Goal: Find specific page/section: Find specific page/section

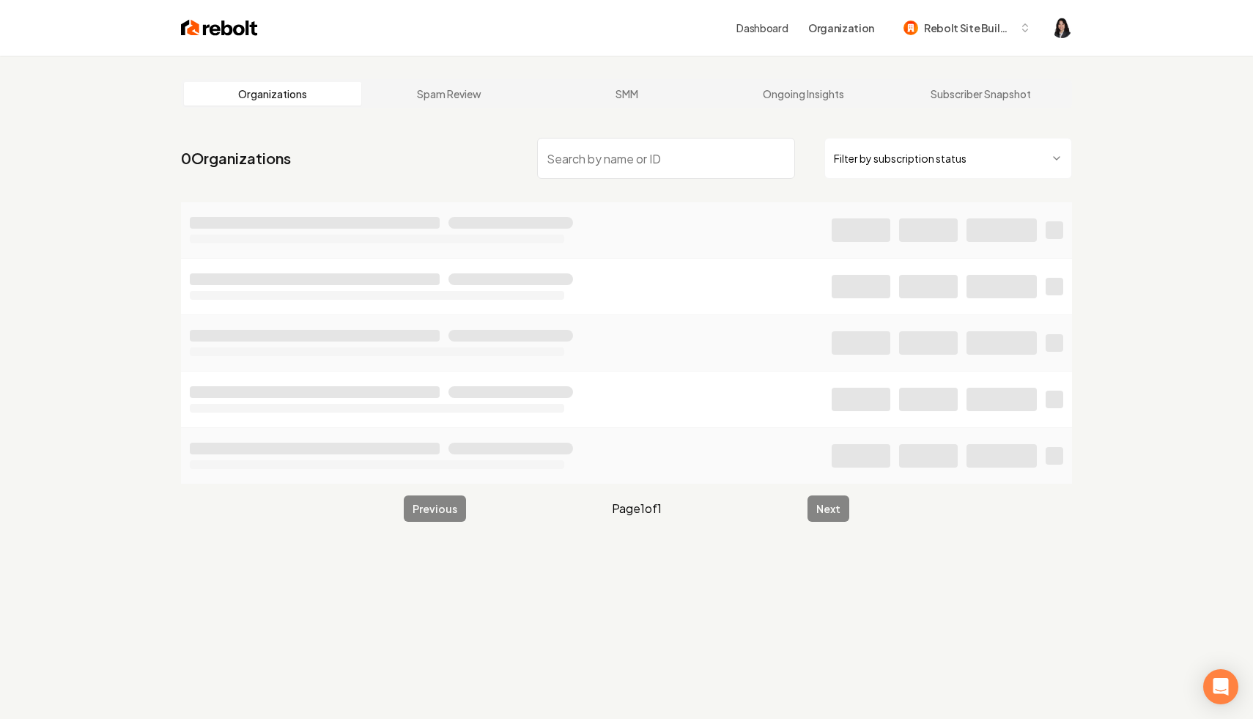
click at [914, 171] on html "Dashboard Organization Rebolt Site Builder Organizations Spam Review SMM Ongoin…" at bounding box center [626, 359] width 1253 height 719
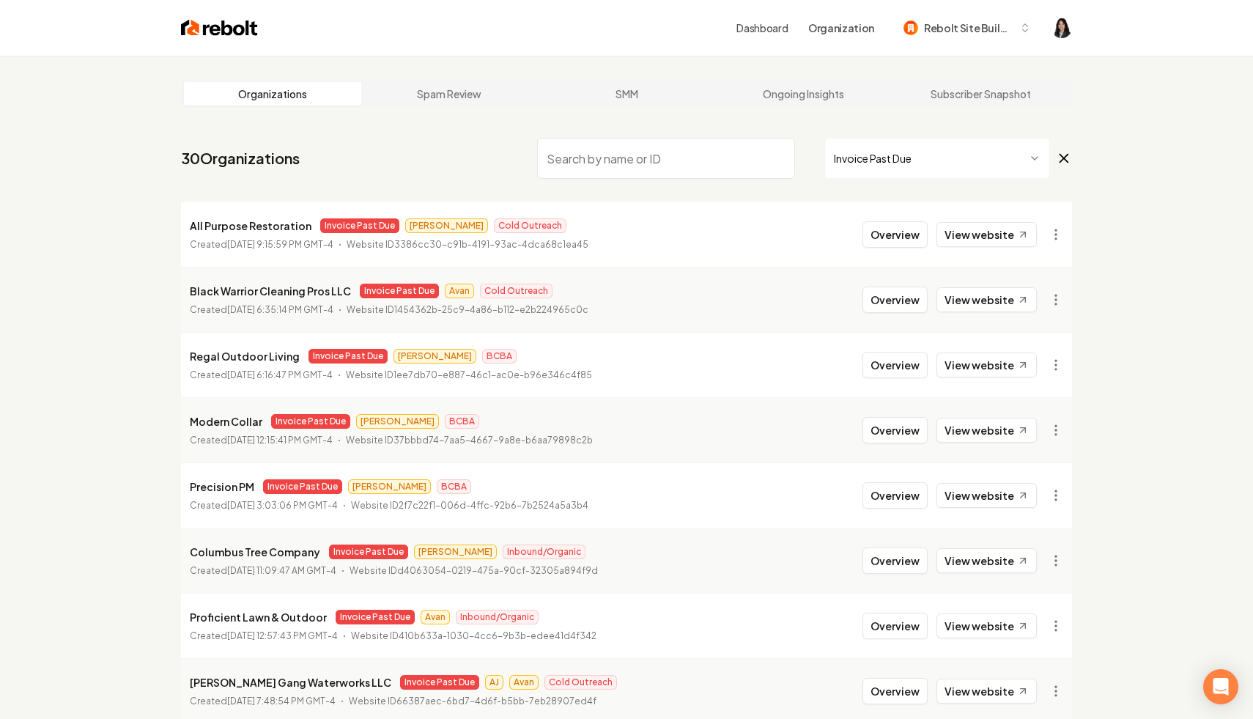
click at [620, 170] on input "search" at bounding box center [666, 158] width 258 height 41
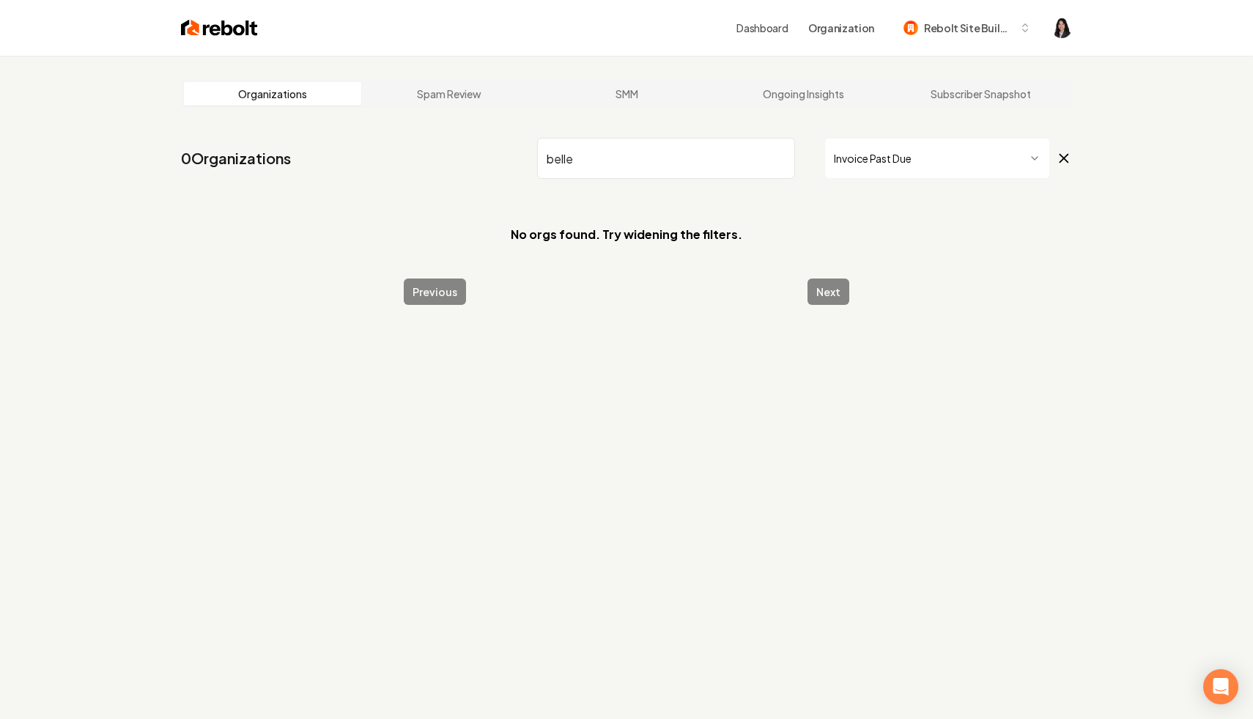
click at [1064, 157] on icon at bounding box center [1064, 159] width 8 height 8
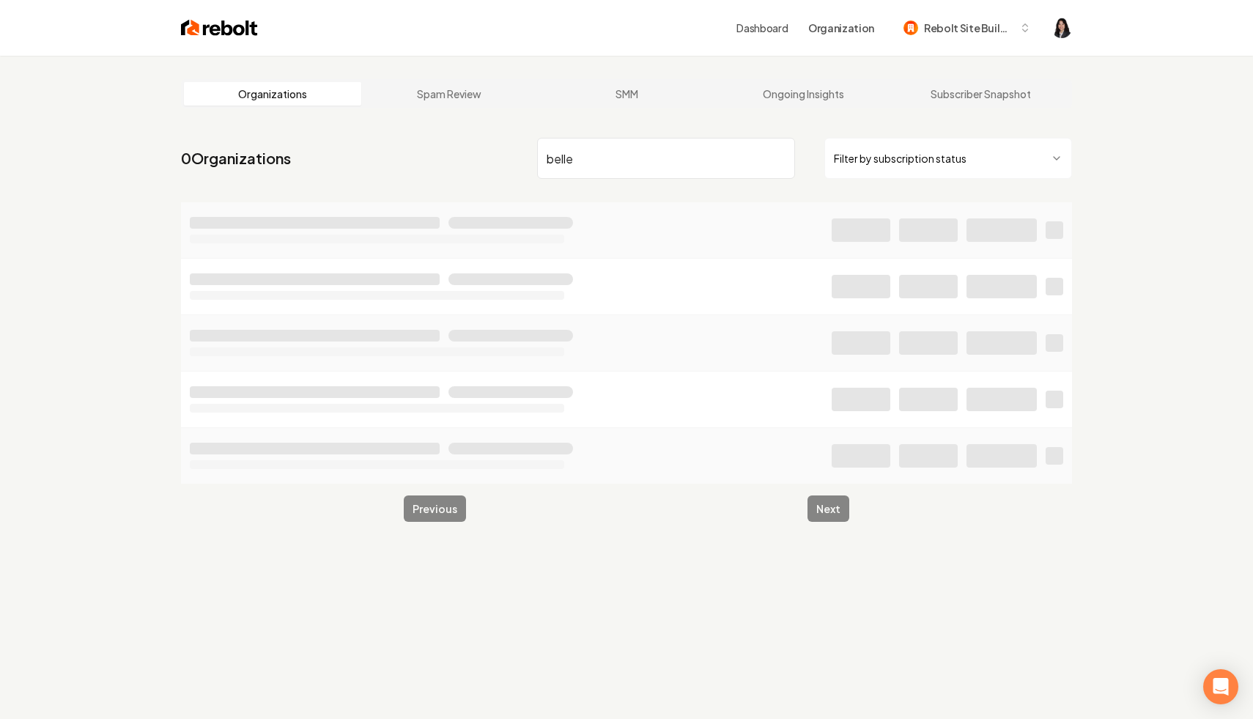
click at [665, 166] on input "belle" at bounding box center [666, 158] width 258 height 41
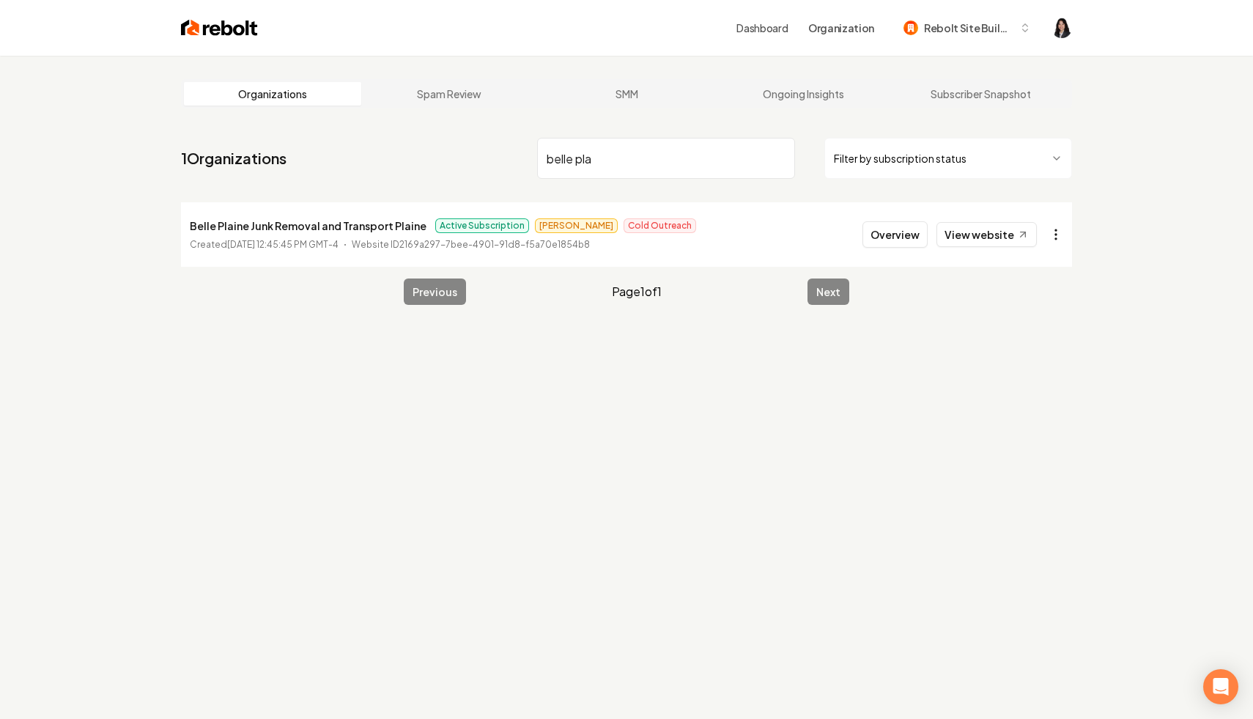
type input "belle pla"
click at [1052, 238] on html "Dashboard Organization Rebolt Site Builder Organizations Spam Review SMM Ongoin…" at bounding box center [626, 359] width 1253 height 719
click at [1028, 363] on link "View in Stripe" at bounding box center [1020, 360] width 93 height 23
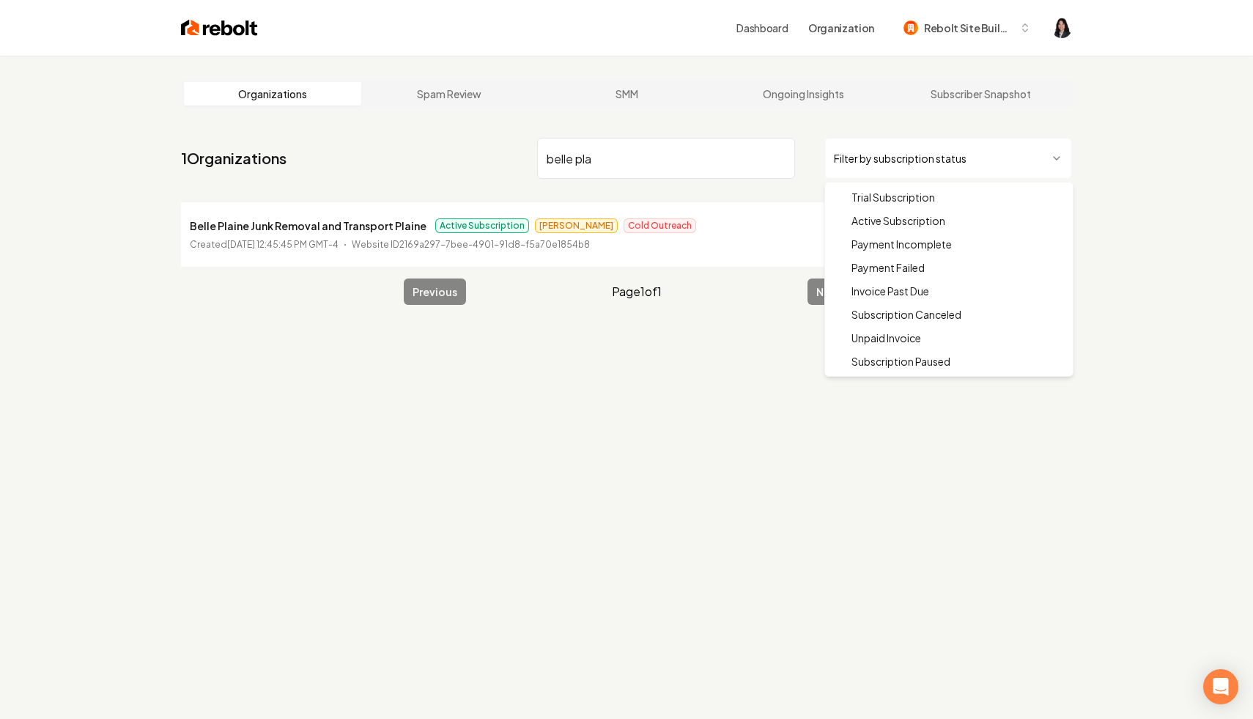
click at [889, 169] on html "Dashboard Organization Rebolt Site Builder Organizations Spam Review SMM Ongoin…" at bounding box center [626, 359] width 1253 height 719
click at [895, 147] on html "Dashboard Organization Rebolt Site Builder Organizations Spam Review SMM Ongoin…" at bounding box center [626, 359] width 1253 height 719
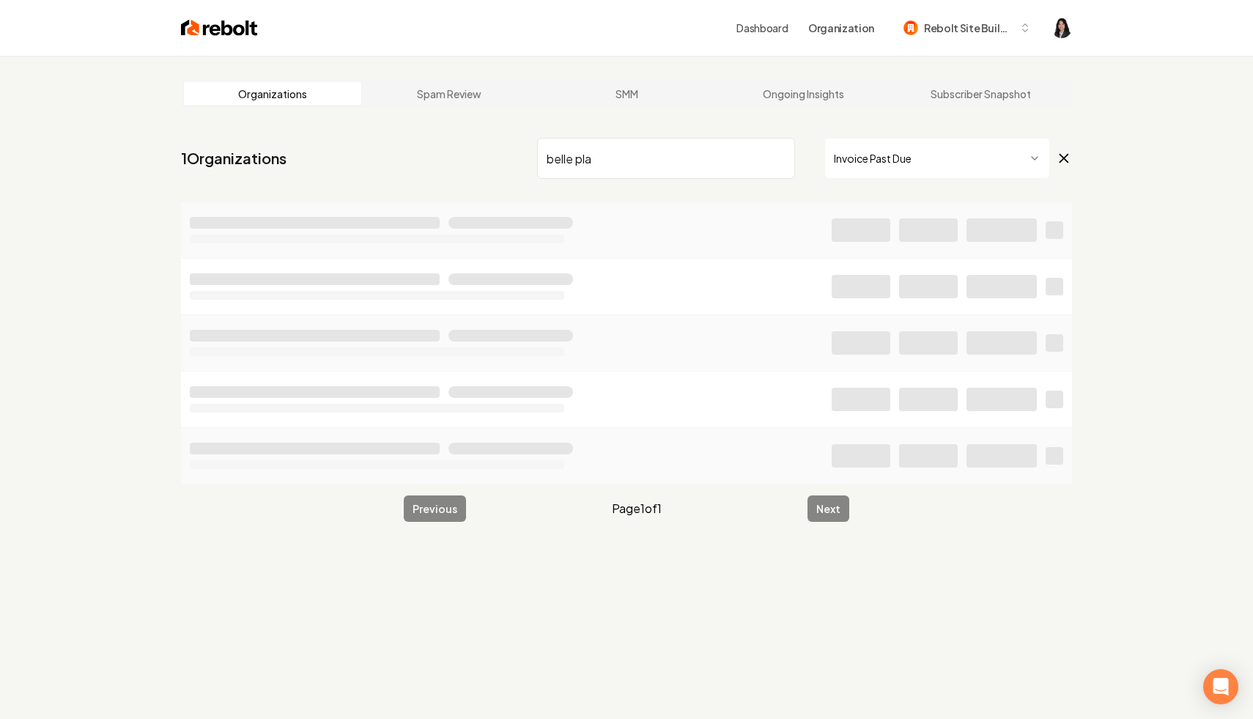
click at [776, 155] on input "belle pla" at bounding box center [666, 158] width 258 height 41
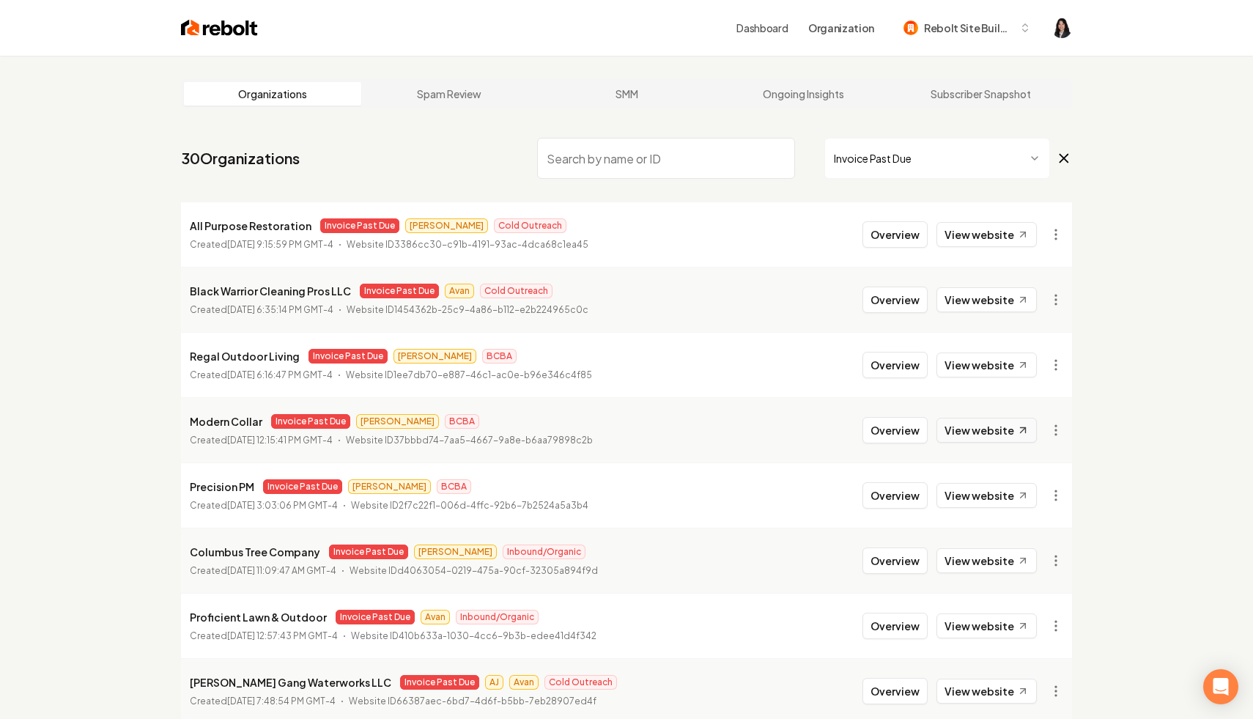
click at [1004, 433] on link "View website" at bounding box center [986, 430] width 100 height 25
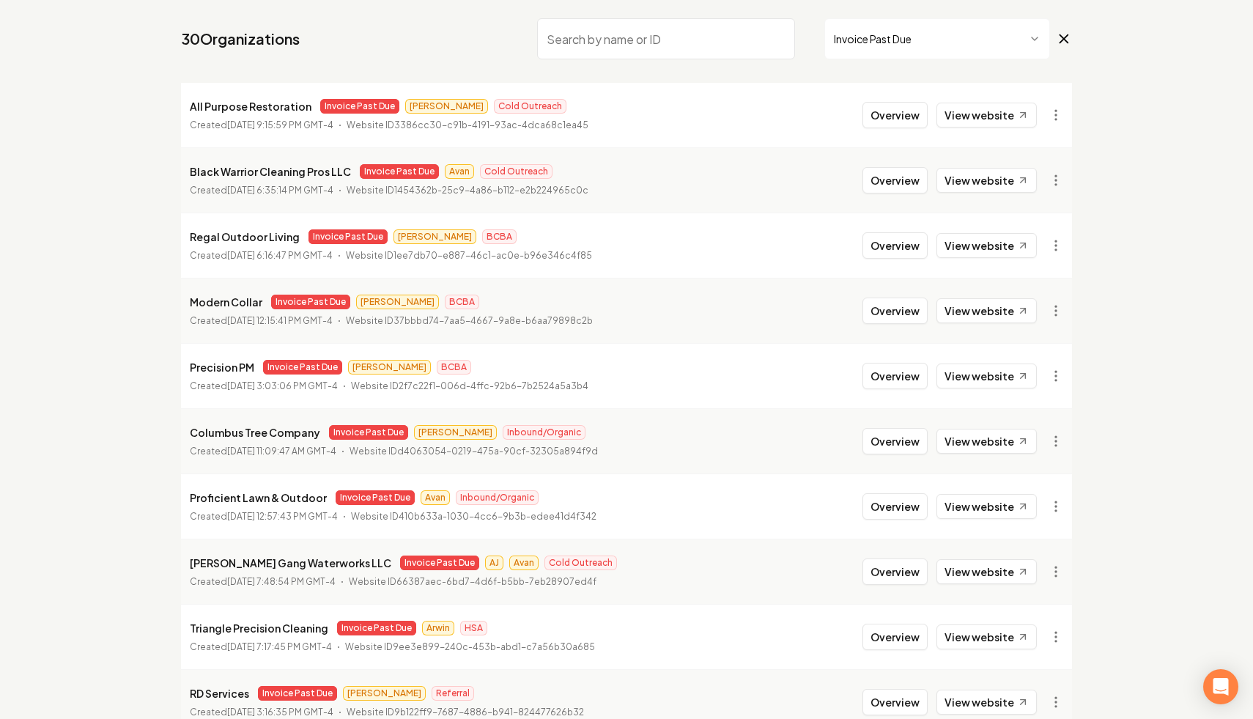
scroll to position [123, 0]
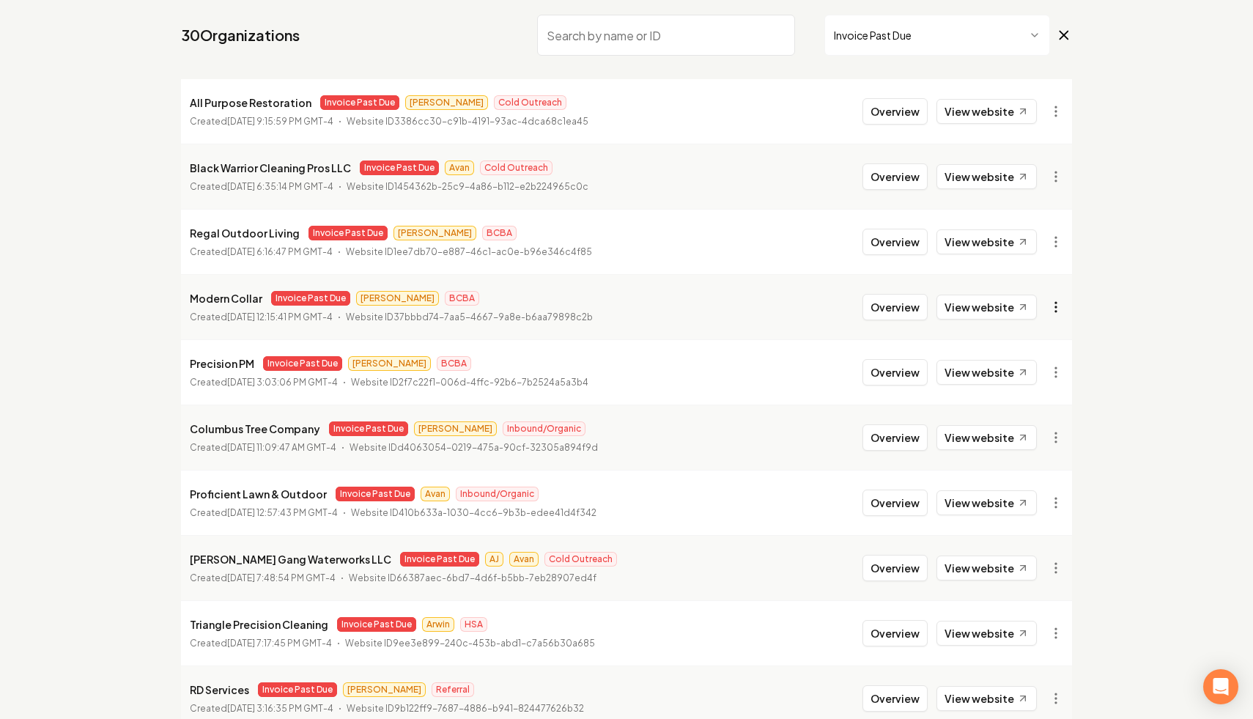
click at [1051, 302] on html "Dashboard Organization Rebolt Site Builder Organizations Spam Review SMM Ongoin…" at bounding box center [626, 236] width 1253 height 719
click at [1037, 408] on link "View in Clerk" at bounding box center [1020, 410] width 93 height 23
click at [1062, 305] on html "Dashboard Organization Rebolt Site Builder Organizations Spam Review SMM Ongoin…" at bounding box center [626, 236] width 1253 height 719
click at [1044, 434] on link "View in Stripe" at bounding box center [1020, 433] width 93 height 23
click at [1053, 115] on html "Dashboard Organization Rebolt Site Builder Organizations Spam Review SMM Ongoin…" at bounding box center [626, 236] width 1253 height 719
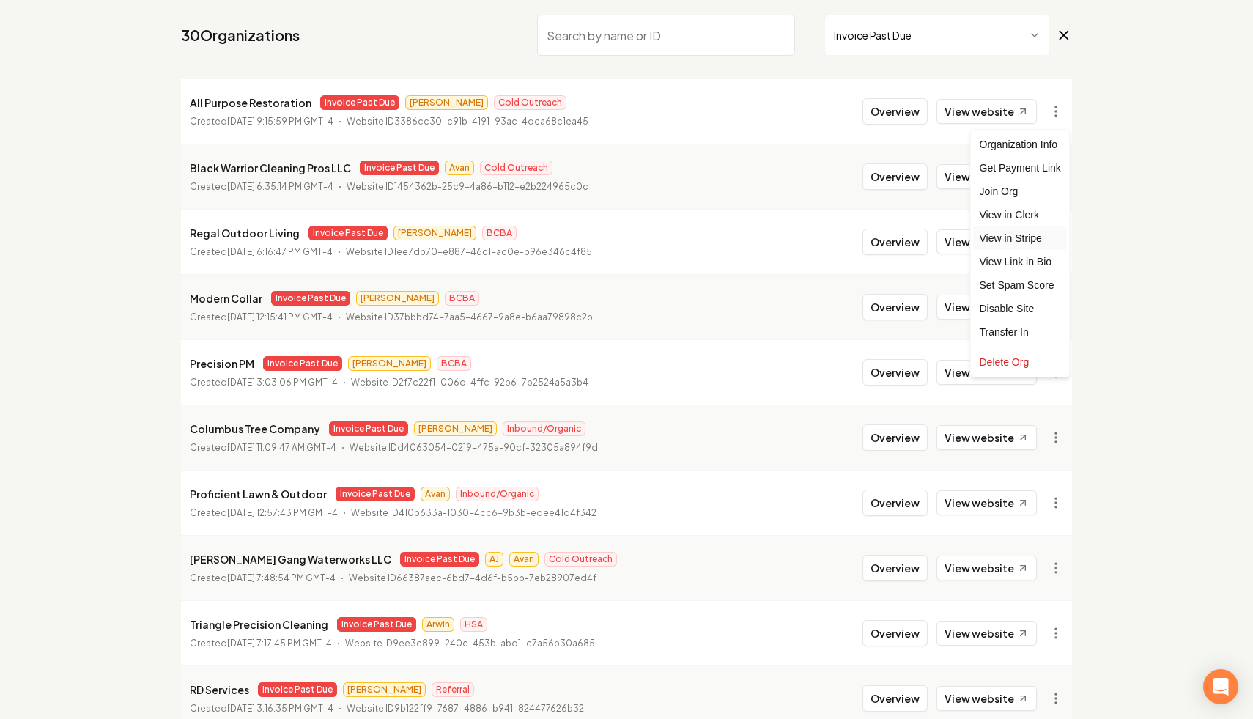
click at [1039, 236] on link "View in Stripe" at bounding box center [1020, 237] width 93 height 23
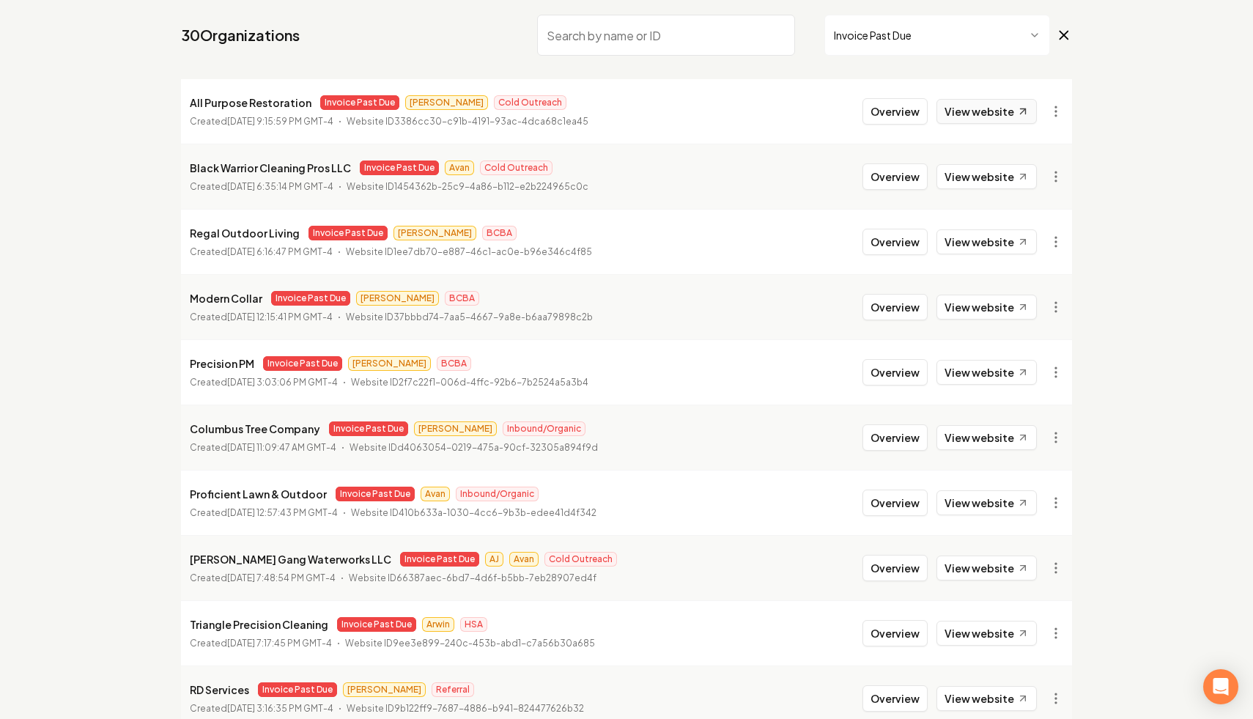
click at [1010, 106] on link "View website" at bounding box center [986, 111] width 100 height 25
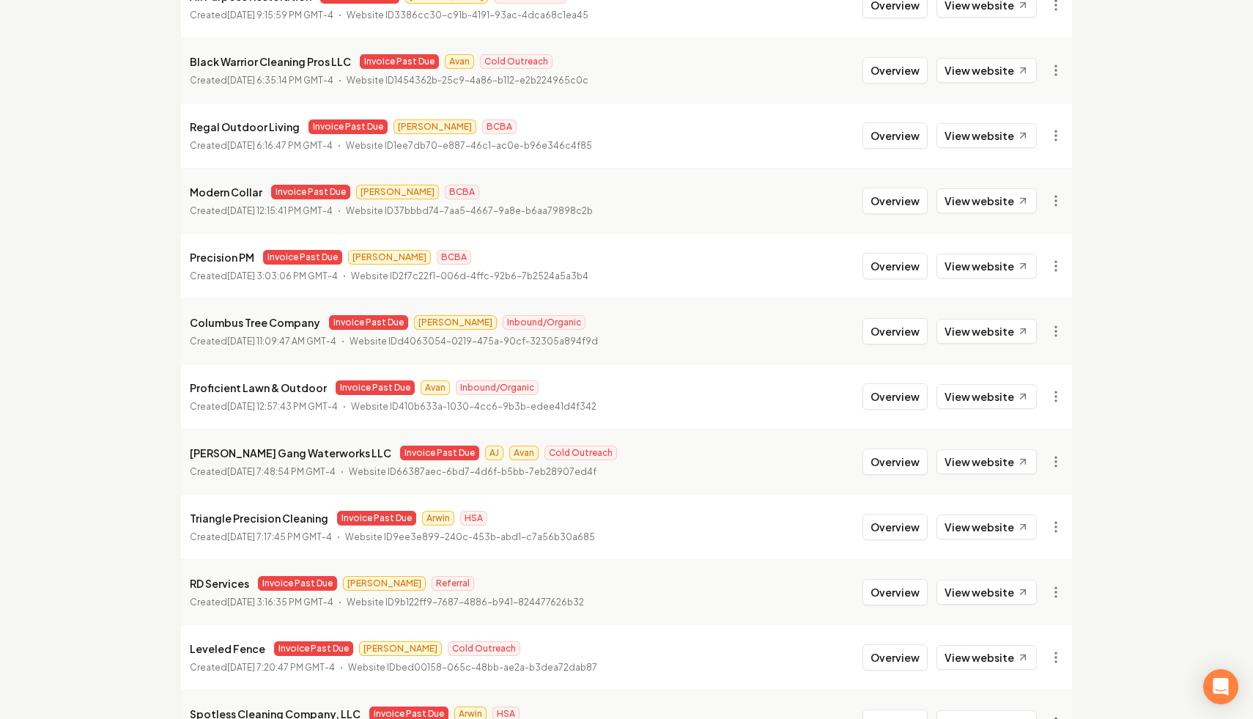
scroll to position [224, 0]
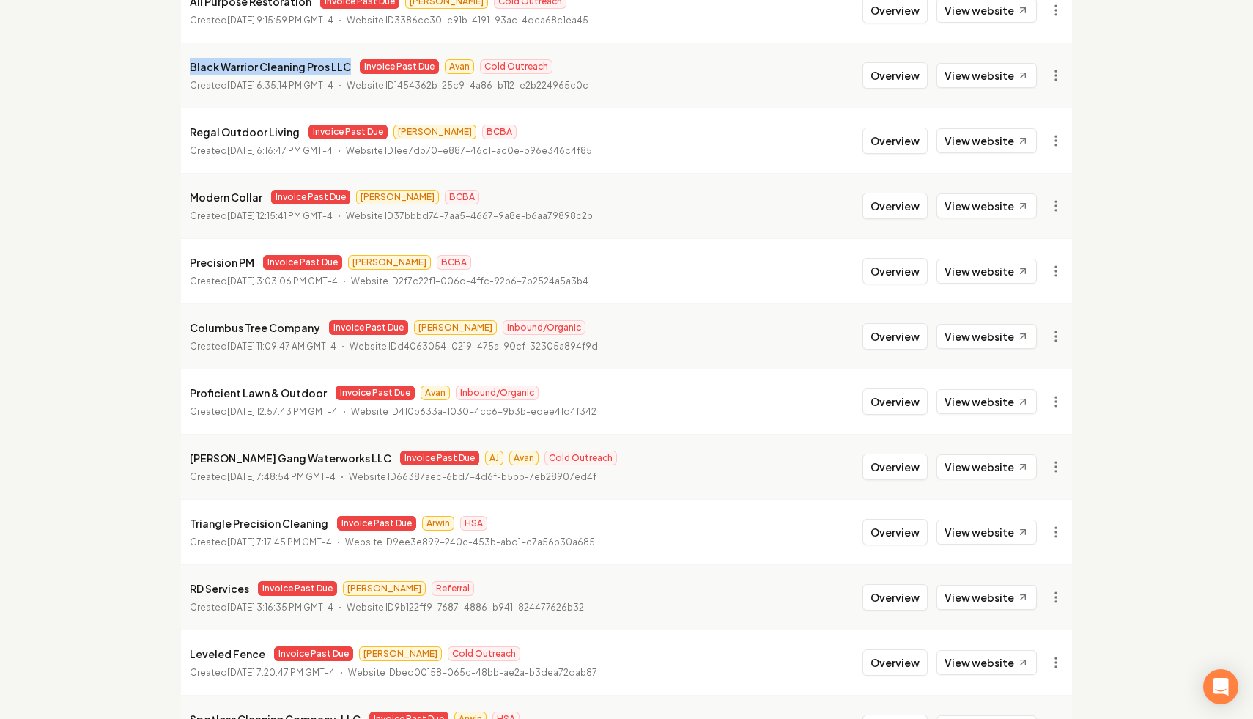
drag, startPoint x: 347, startPoint y: 65, endPoint x: 187, endPoint y: 69, distance: 160.5
click at [187, 69] on li "Black Warrior Cleaning Pros LLC Invoice Past Due Avan Cold Outreach Created [DA…" at bounding box center [626, 74] width 891 height 65
copy p "Black Warrior Cleaning Pros LLC"
click at [1056, 76] on html "Dashboard Organization Rebolt Site Builder Organizations Spam Review SMM Ongoin…" at bounding box center [626, 135] width 1253 height 719
click at [1032, 203] on link "View in Stripe" at bounding box center [1020, 201] width 93 height 23
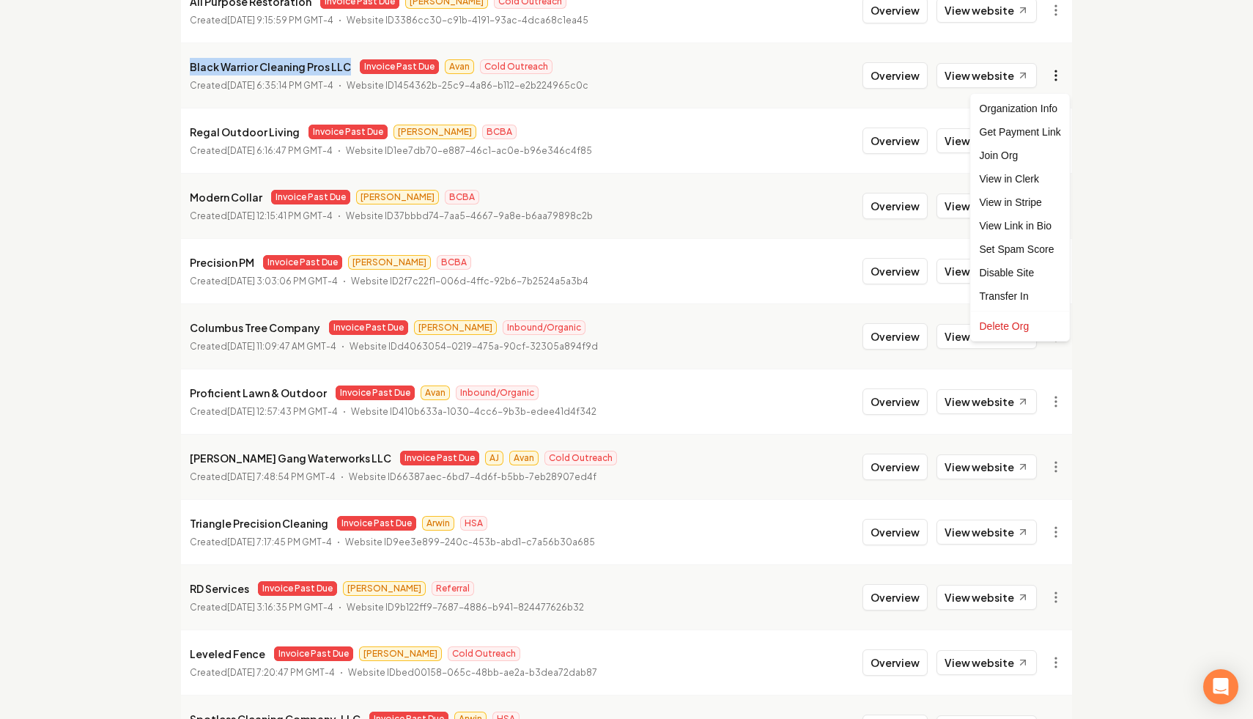
click at [1056, 82] on html "Dashboard Organization Rebolt Site Builder Organizations Spam Review SMM Ongoin…" at bounding box center [626, 135] width 1253 height 719
click at [1152, 143] on html "Dashboard Organization Rebolt Site Builder Organizations Spam Review SMM Ongoin…" at bounding box center [626, 135] width 1253 height 719
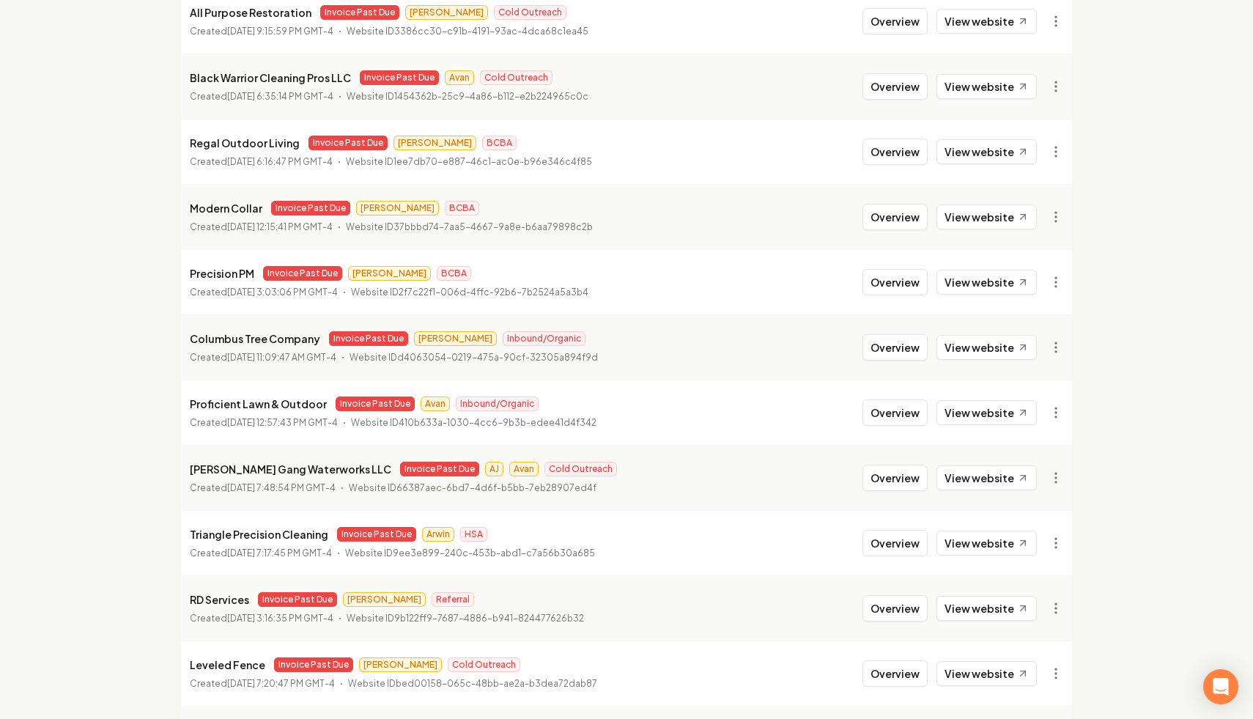
scroll to position [218, 0]
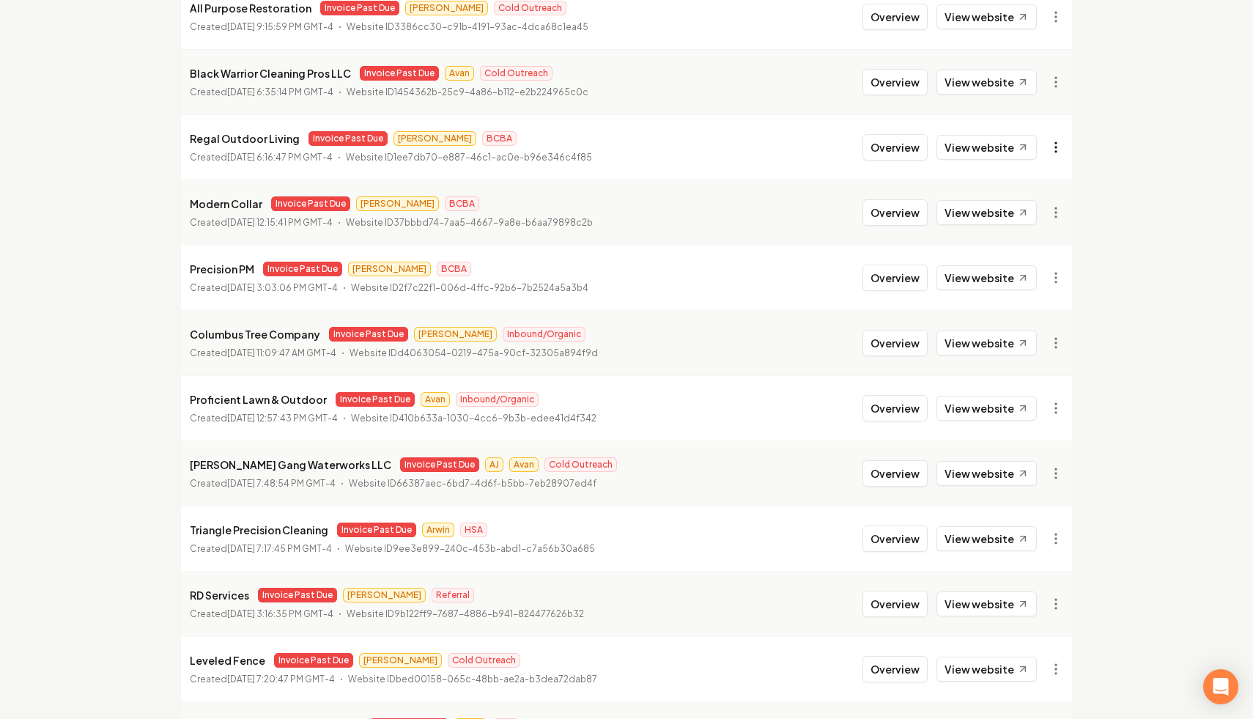
click at [1053, 151] on html "Dashboard Organization Rebolt Site Builder Organizations Spam Review SMM Ongoin…" at bounding box center [626, 141] width 1253 height 719
click at [1026, 273] on link "View in Stripe" at bounding box center [1020, 273] width 93 height 23
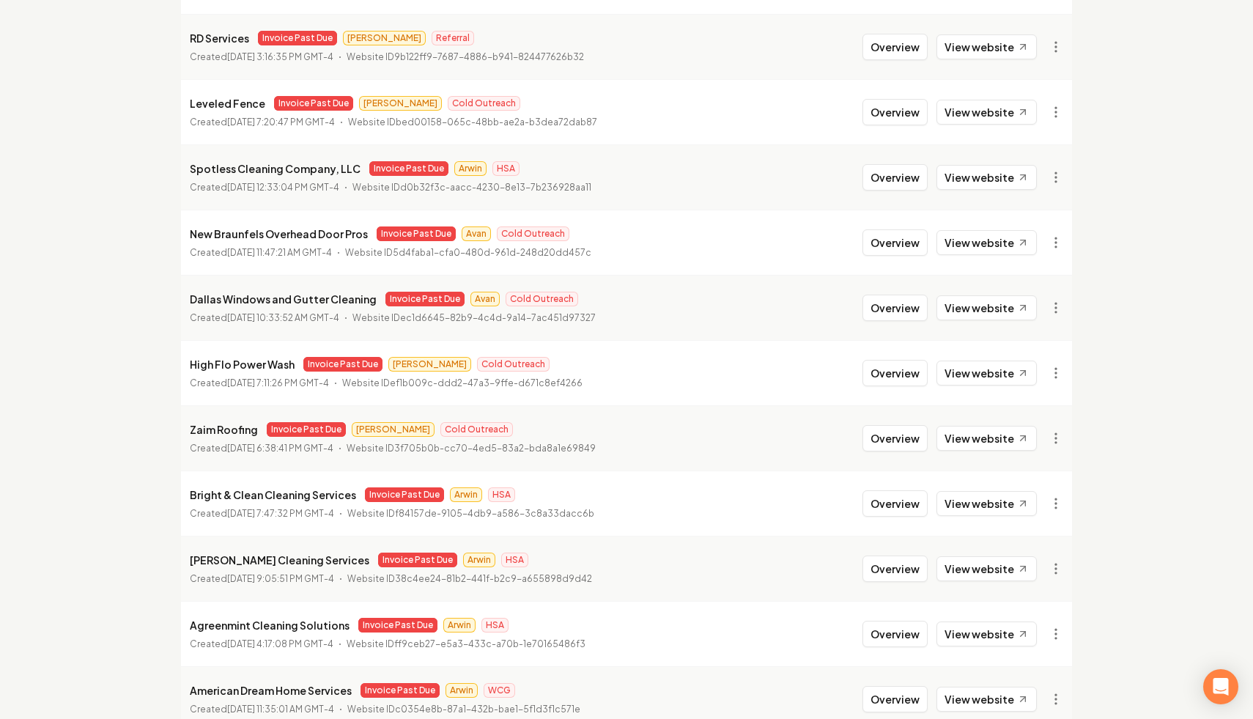
scroll to position [772, 0]
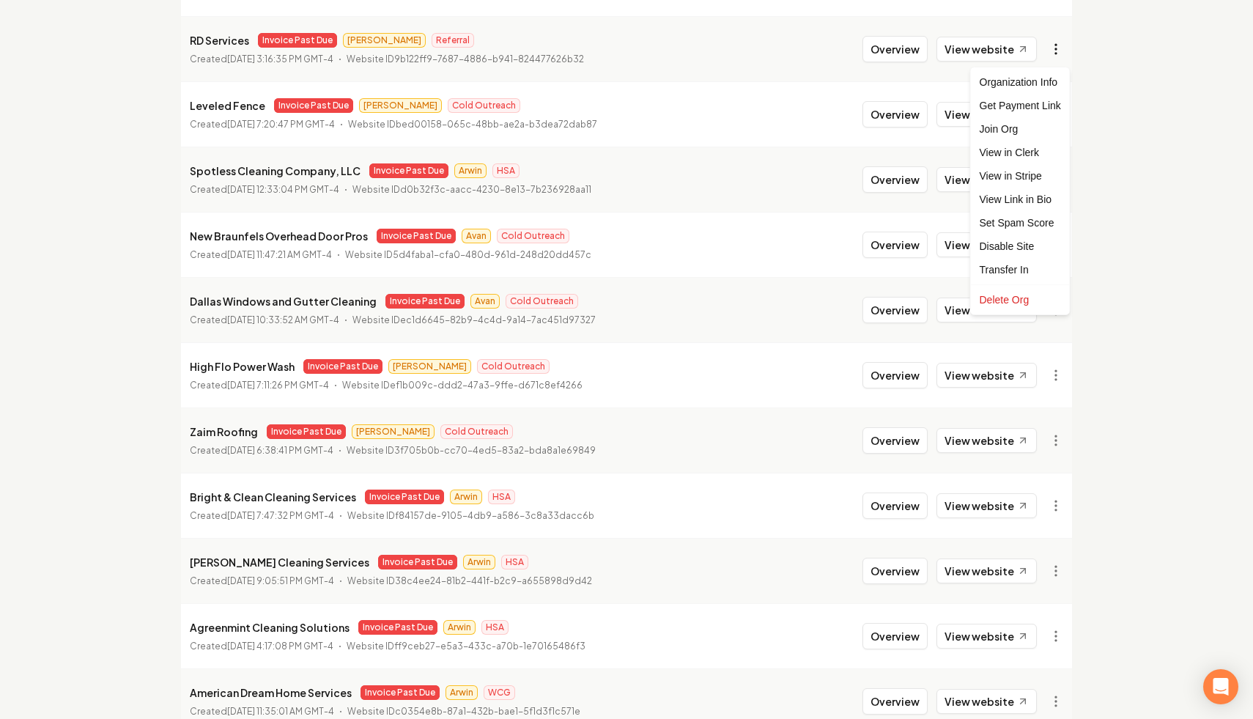
click at [1045, 179] on link "View in Stripe" at bounding box center [1020, 175] width 93 height 23
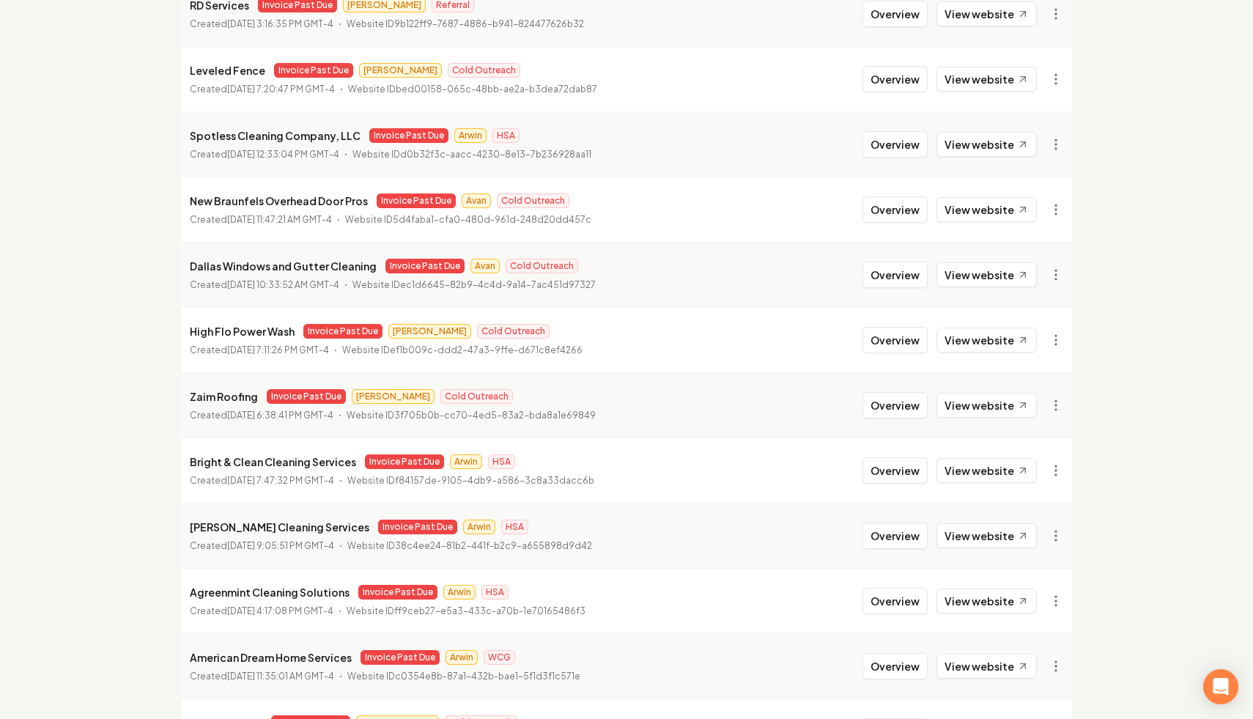
scroll to position [812, 0]
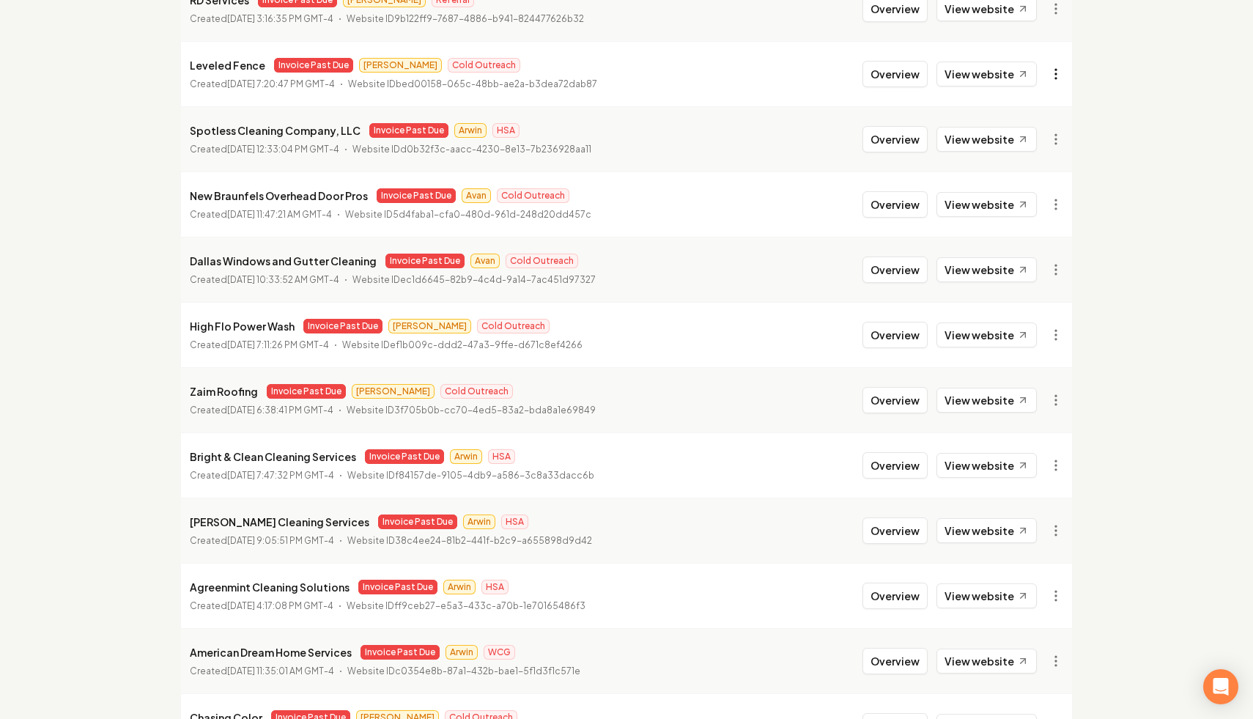
click at [1040, 196] on link "View in Stripe" at bounding box center [1020, 200] width 93 height 23
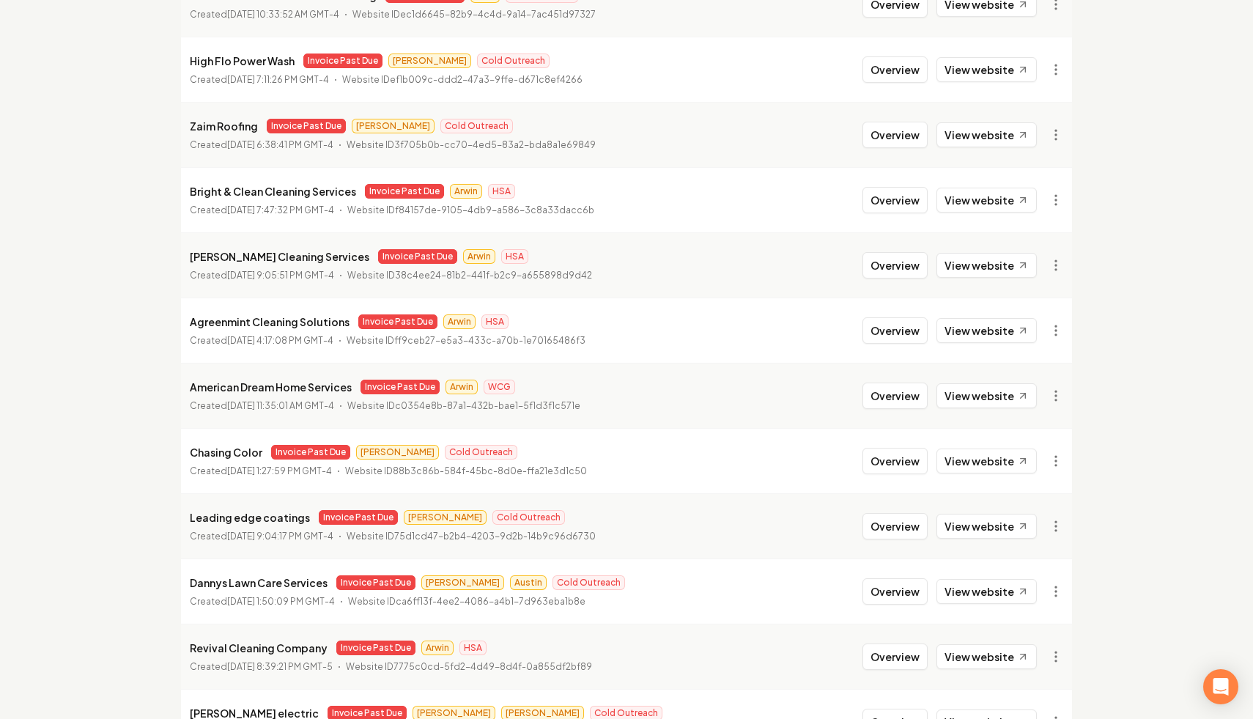
scroll to position [1082, 0]
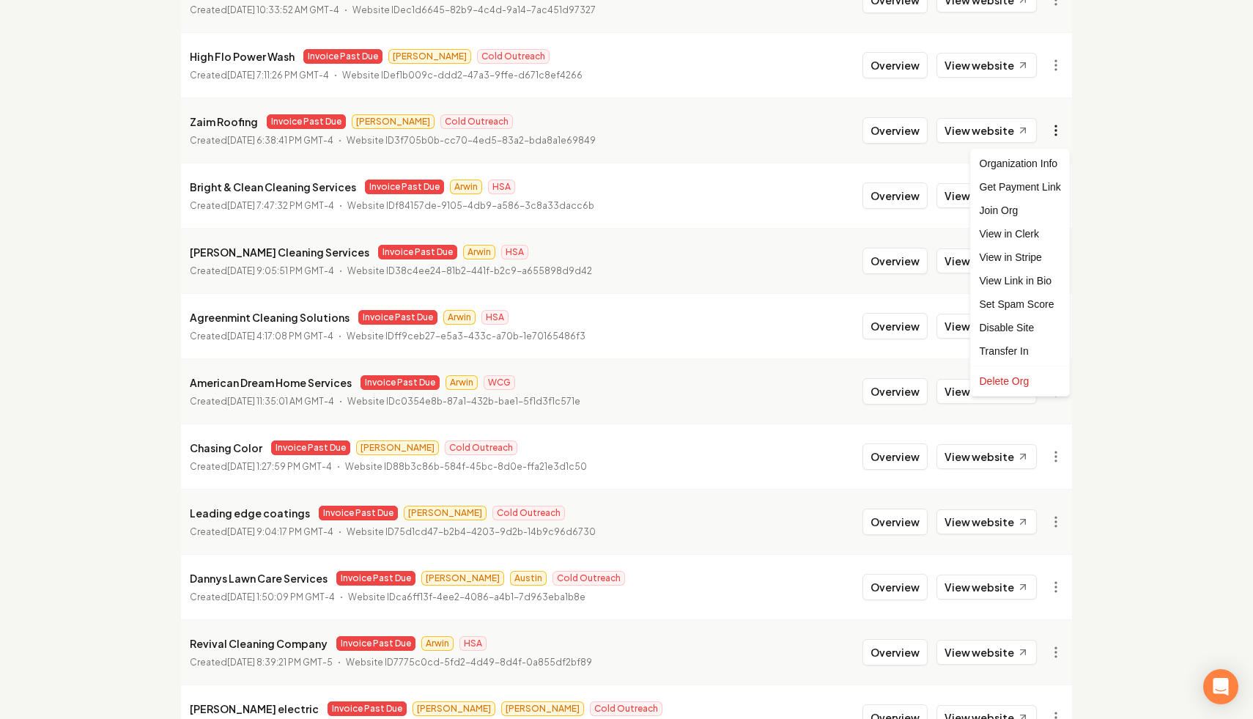
click at [1021, 254] on link "View in Stripe" at bounding box center [1020, 256] width 93 height 23
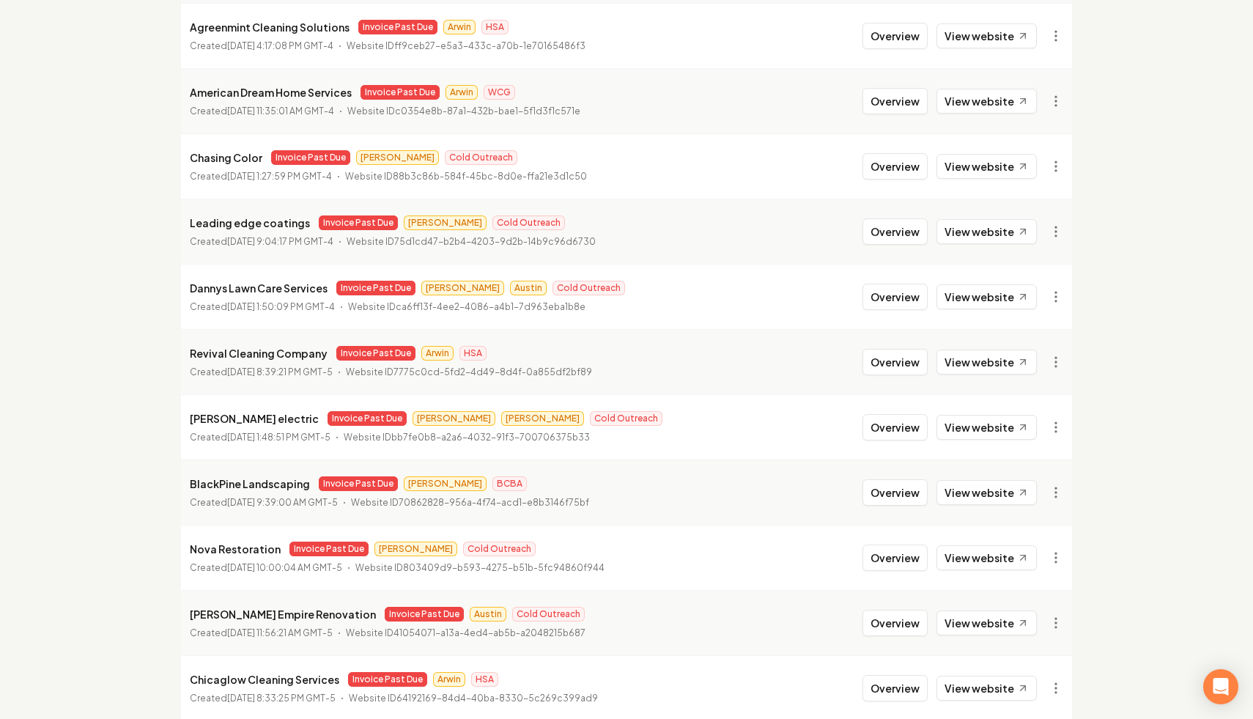
scroll to position [1377, 0]
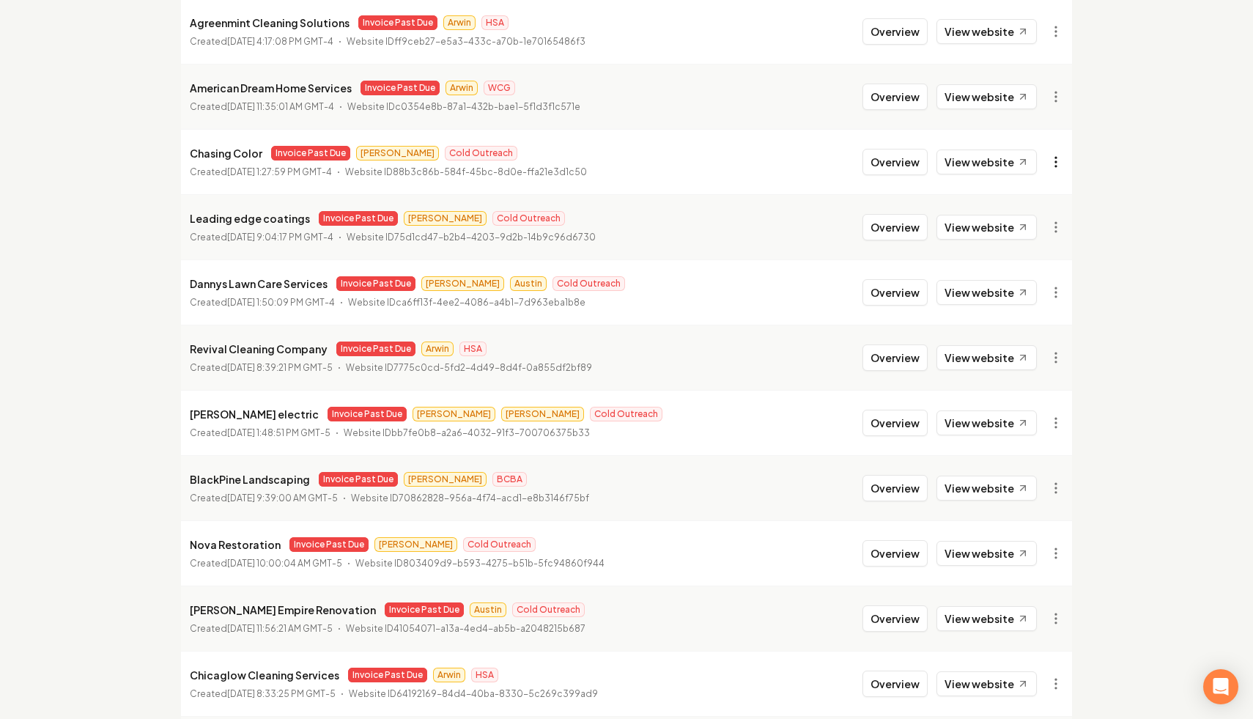
click at [1040, 289] on link "View in Stripe" at bounding box center [1020, 288] width 93 height 23
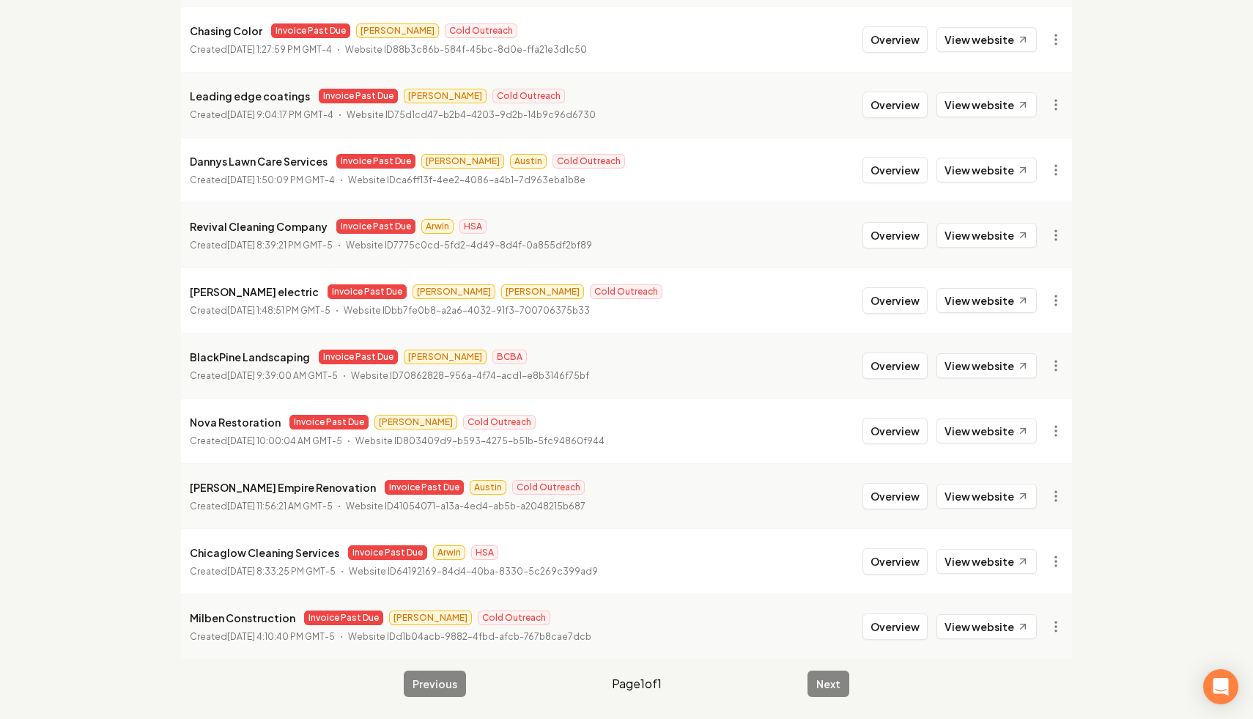
scroll to position [1500, 0]
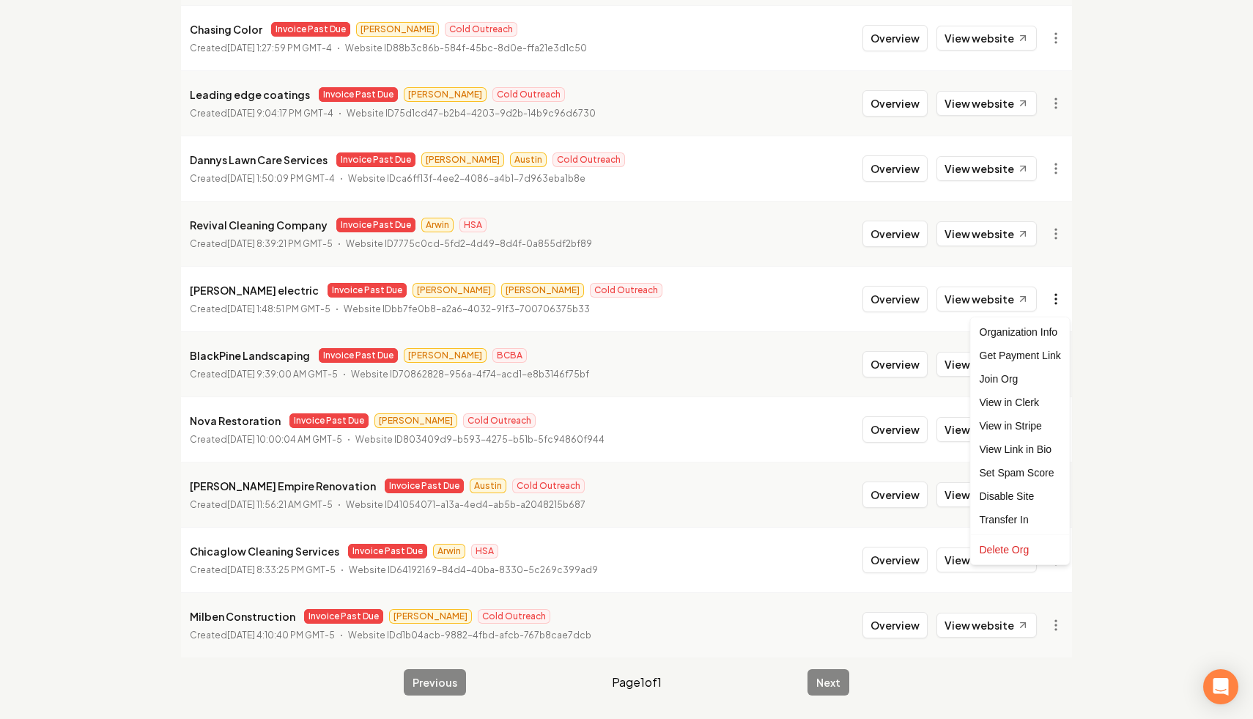
click at [1026, 423] on link "View in Stripe" at bounding box center [1020, 425] width 93 height 23
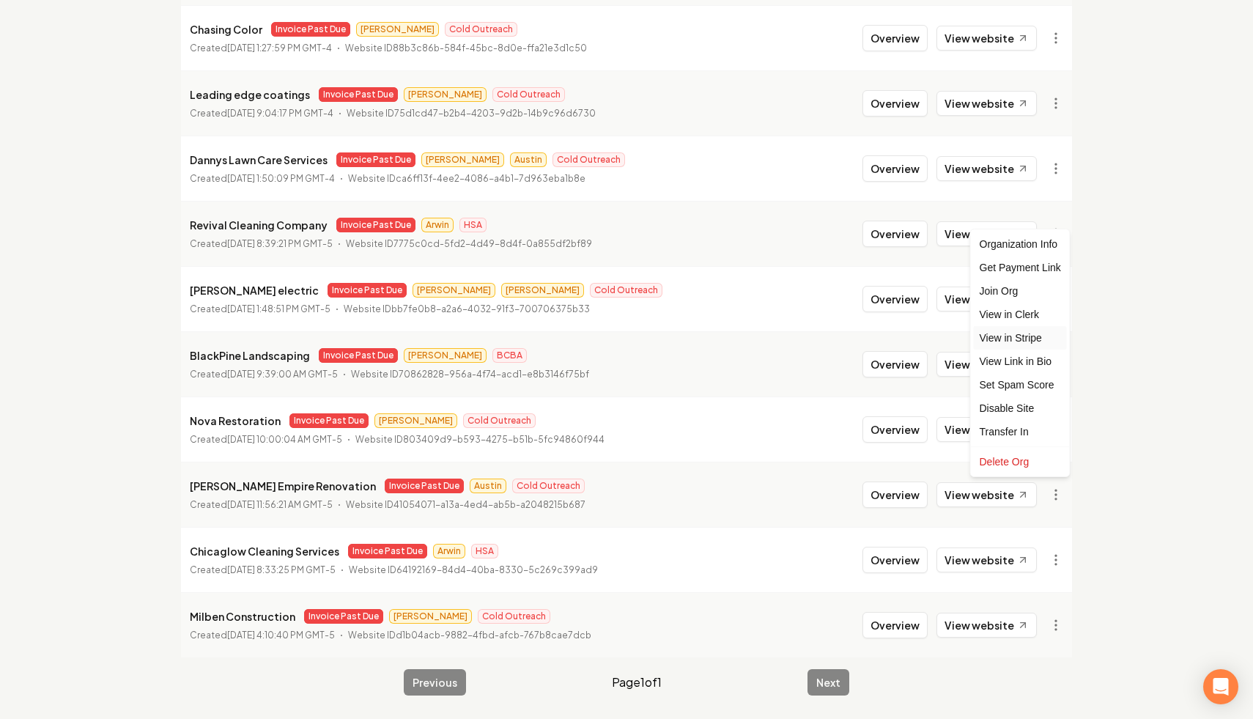
click at [1034, 333] on link "View in Stripe" at bounding box center [1020, 337] width 93 height 23
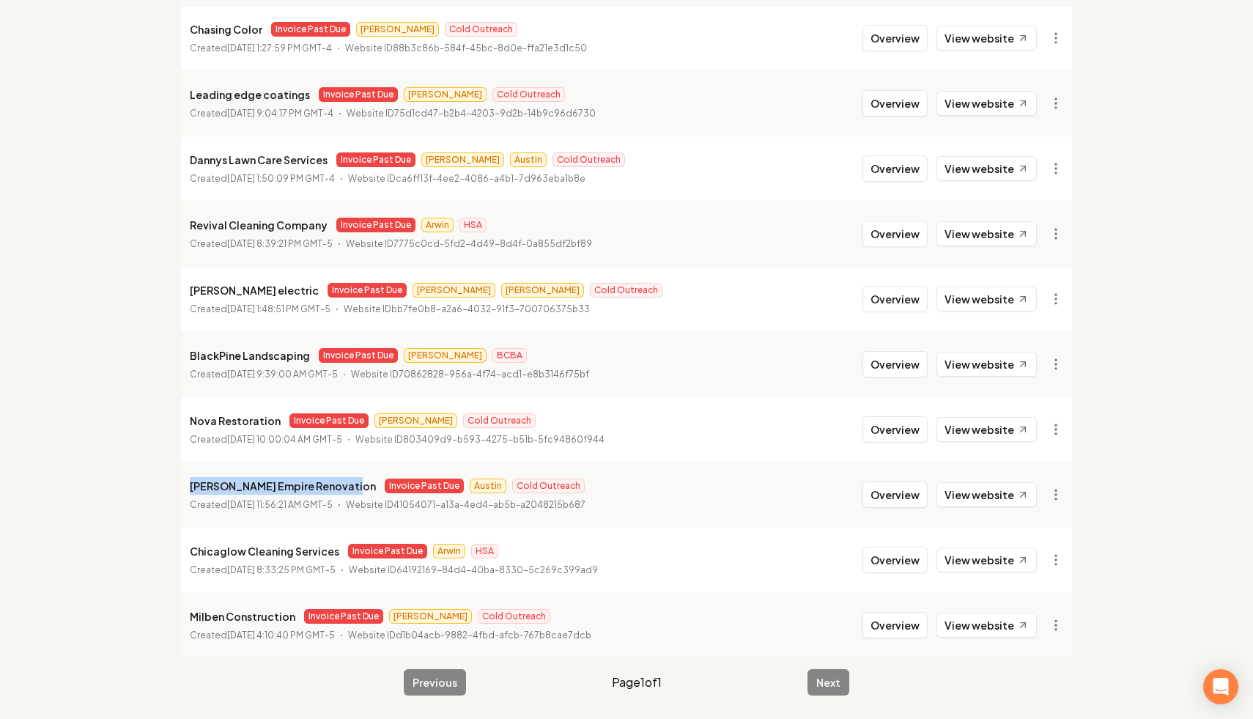
drag, startPoint x: 343, startPoint y: 485, endPoint x: 174, endPoint y: 486, distance: 168.5
copy p "[PERSON_NAME] Empire Renovation"
drag, startPoint x: 332, startPoint y: 553, endPoint x: 167, endPoint y: 547, distance: 164.9
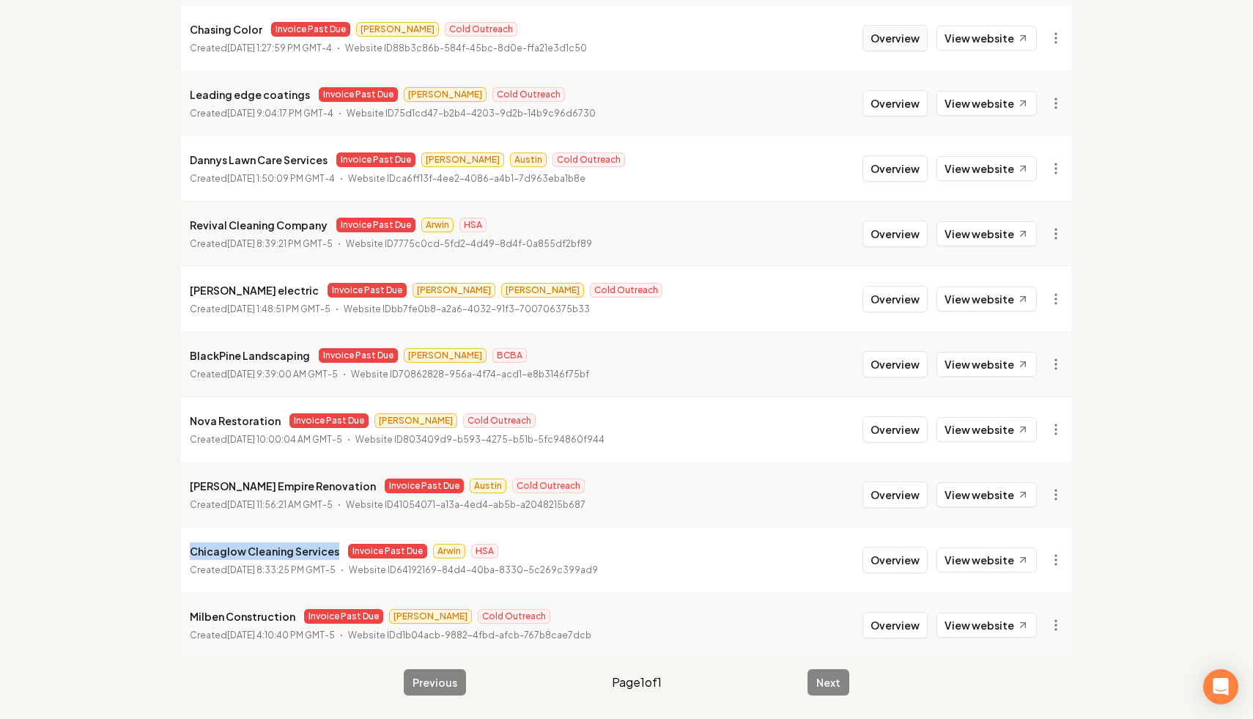
copy p "Chicaglow Cleaning Services"
click at [1038, 402] on link "View in Stripe" at bounding box center [1020, 402] width 93 height 23
click at [270, 645] on li "Milben Construction Invoice Past Due [PERSON_NAME] Cold Outreach Created [DATE]…" at bounding box center [626, 624] width 891 height 65
click at [829, 682] on div "Previous Page 1 of 1 Next" at bounding box center [626, 682] width 445 height 26
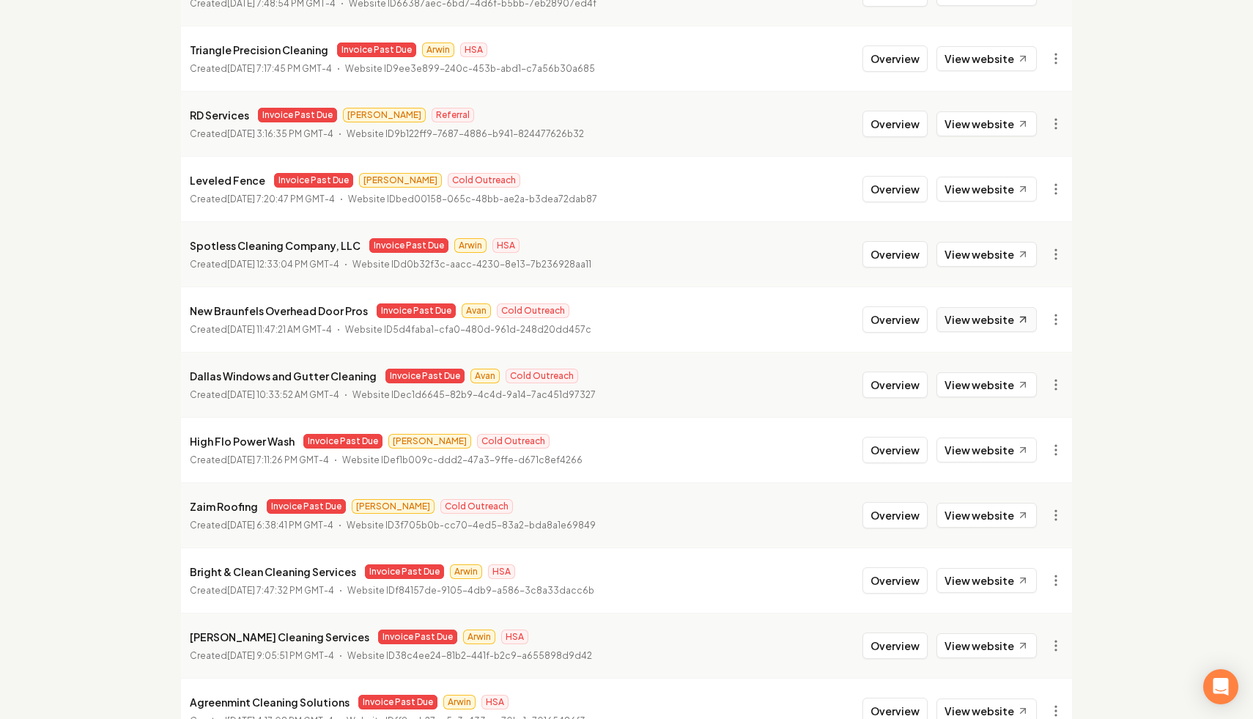
scroll to position [697, 0]
click at [1078, 464] on main "Organizations Spam Review SMM Ongoing Insights Subscriber Snapshot 30 Organizat…" at bounding box center [627, 440] width 938 height 2163
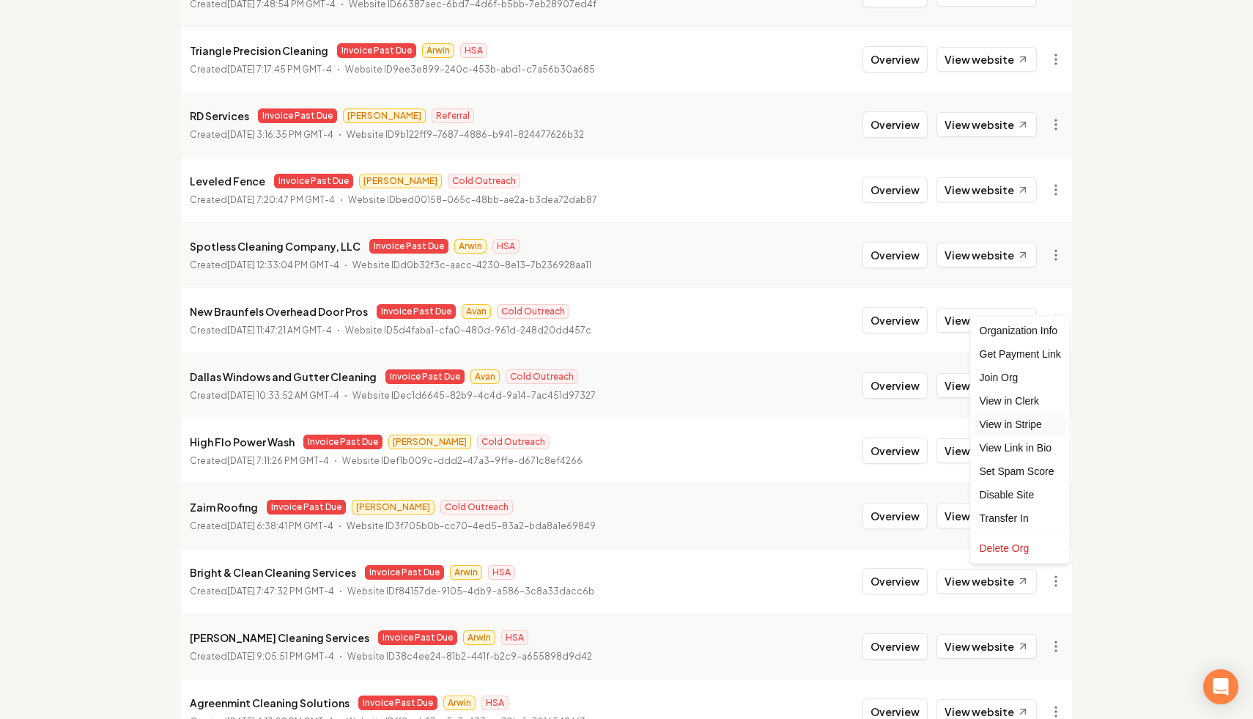
click at [1034, 429] on link "View in Stripe" at bounding box center [1020, 423] width 93 height 23
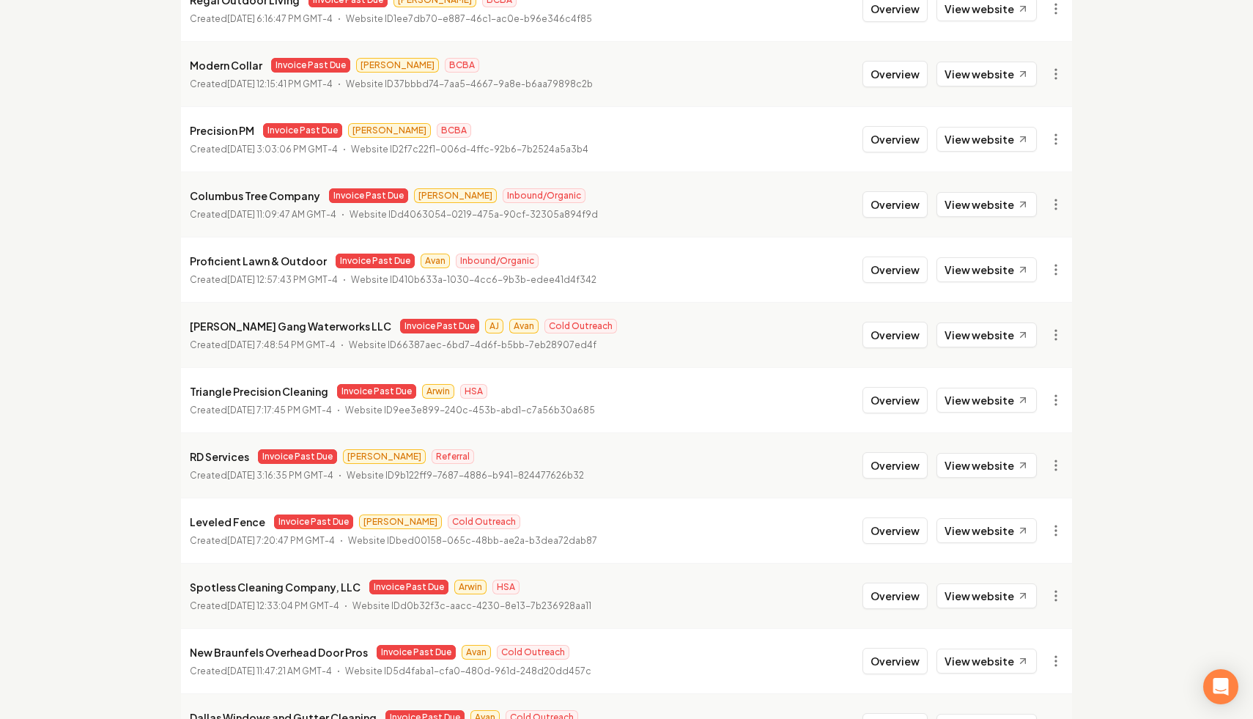
scroll to position [388, 0]
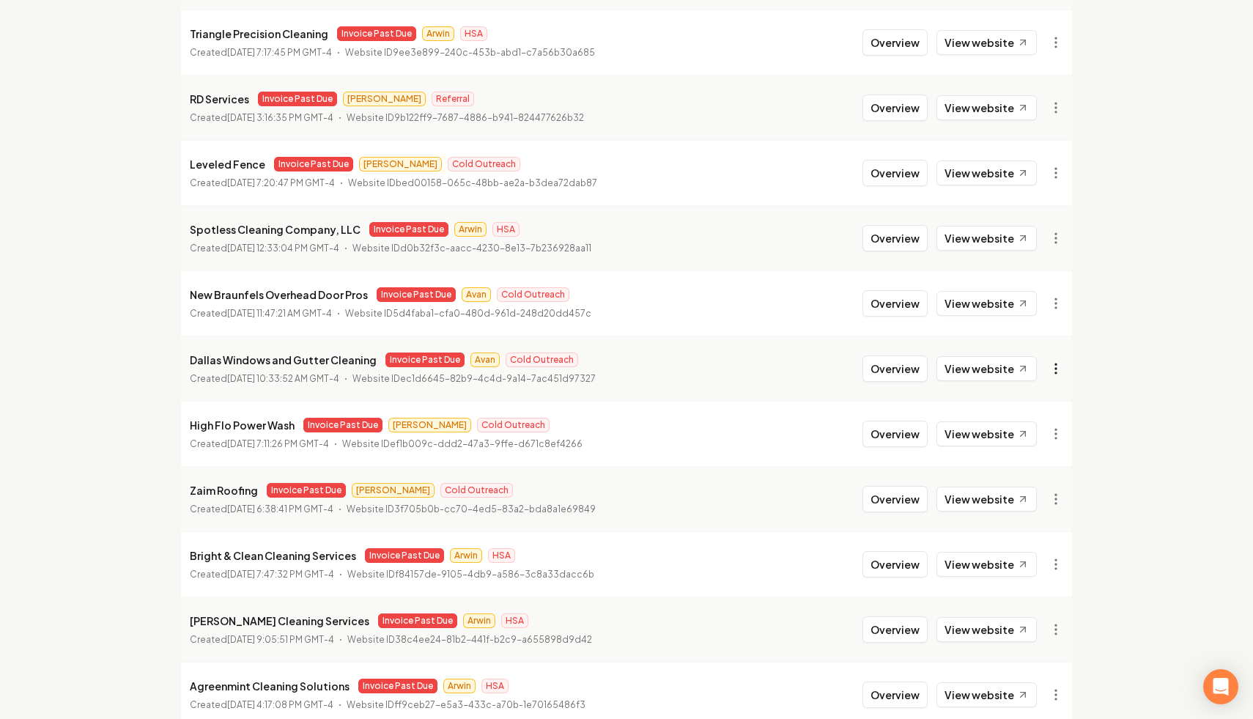
click at [1016, 486] on link "View in Stripe" at bounding box center [1020, 495] width 93 height 23
click at [1012, 367] on link "View website" at bounding box center [986, 368] width 100 height 25
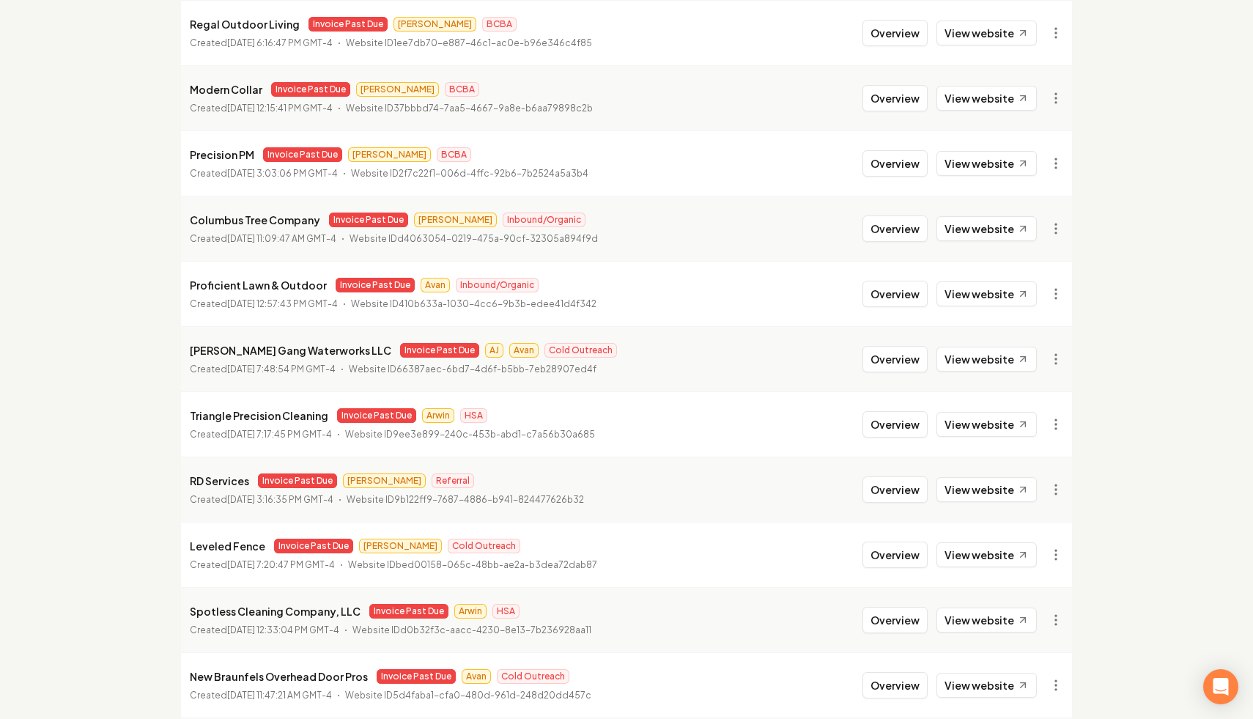
scroll to position [0, 0]
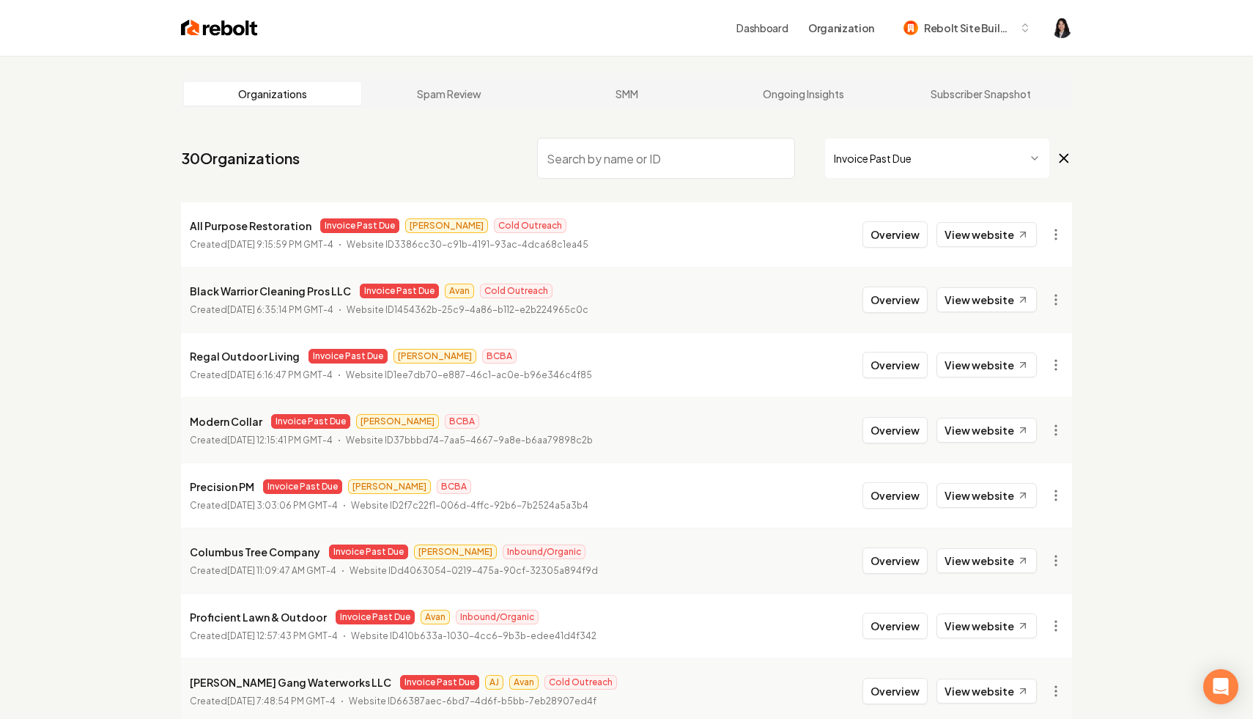
click at [1061, 152] on icon at bounding box center [1064, 158] width 16 height 18
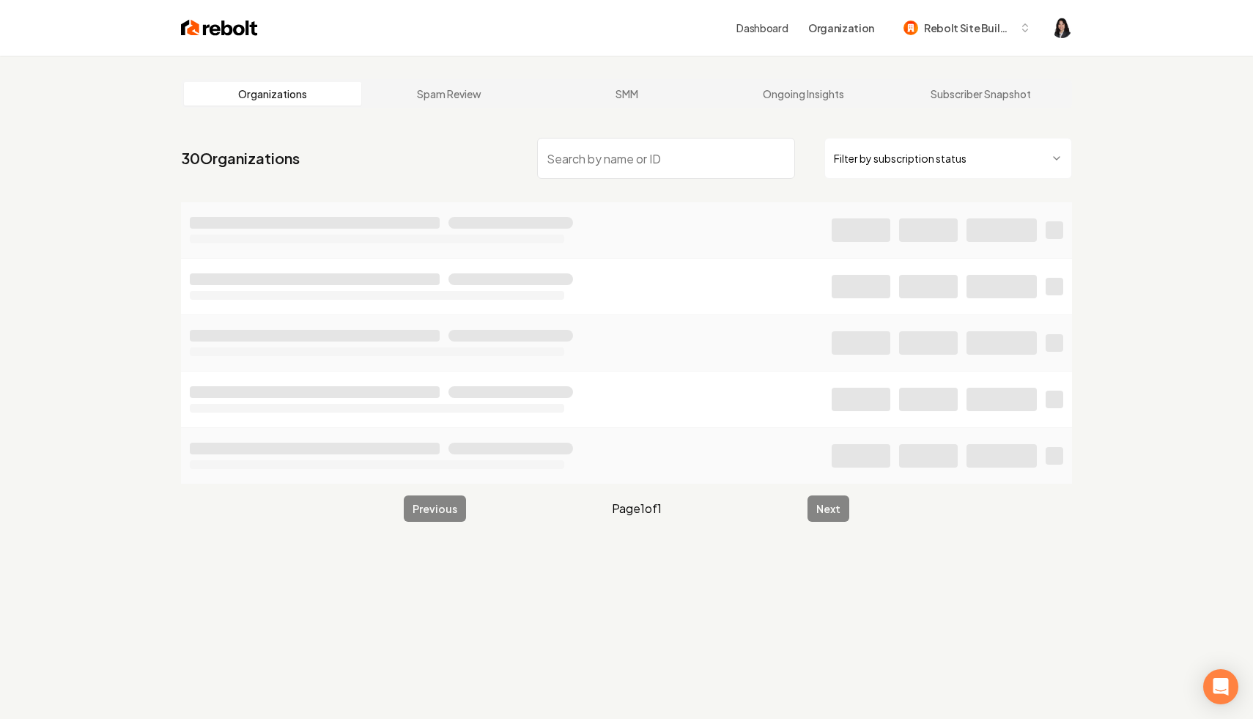
click at [666, 161] on input "search" at bounding box center [666, 158] width 258 height 41
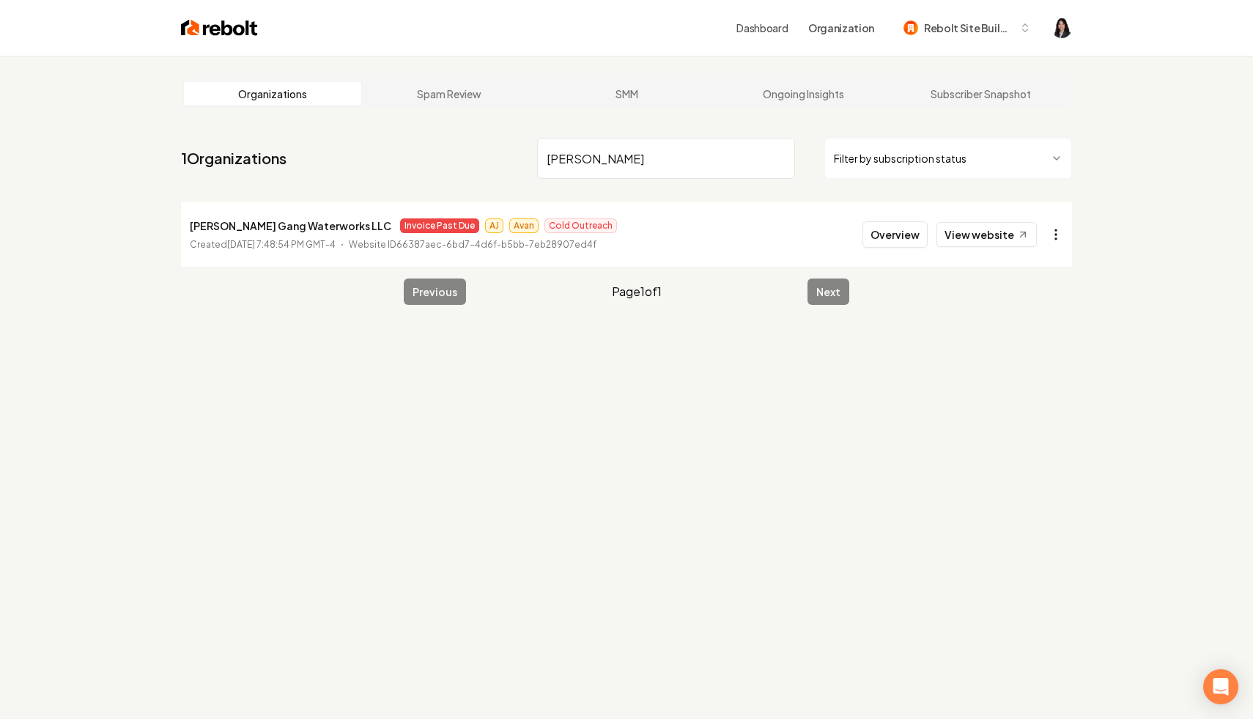
type input "[PERSON_NAME]"
click at [1047, 232] on html "Dashboard Organization Rebolt Site Builder Organizations Spam Review SMM Ongoin…" at bounding box center [626, 359] width 1253 height 719
click at [1036, 363] on link "View in Stripe" at bounding box center [1020, 360] width 93 height 23
click at [783, 158] on input "[PERSON_NAME]" at bounding box center [666, 158] width 258 height 41
click at [778, 158] on input "[PERSON_NAME]" at bounding box center [666, 158] width 258 height 41
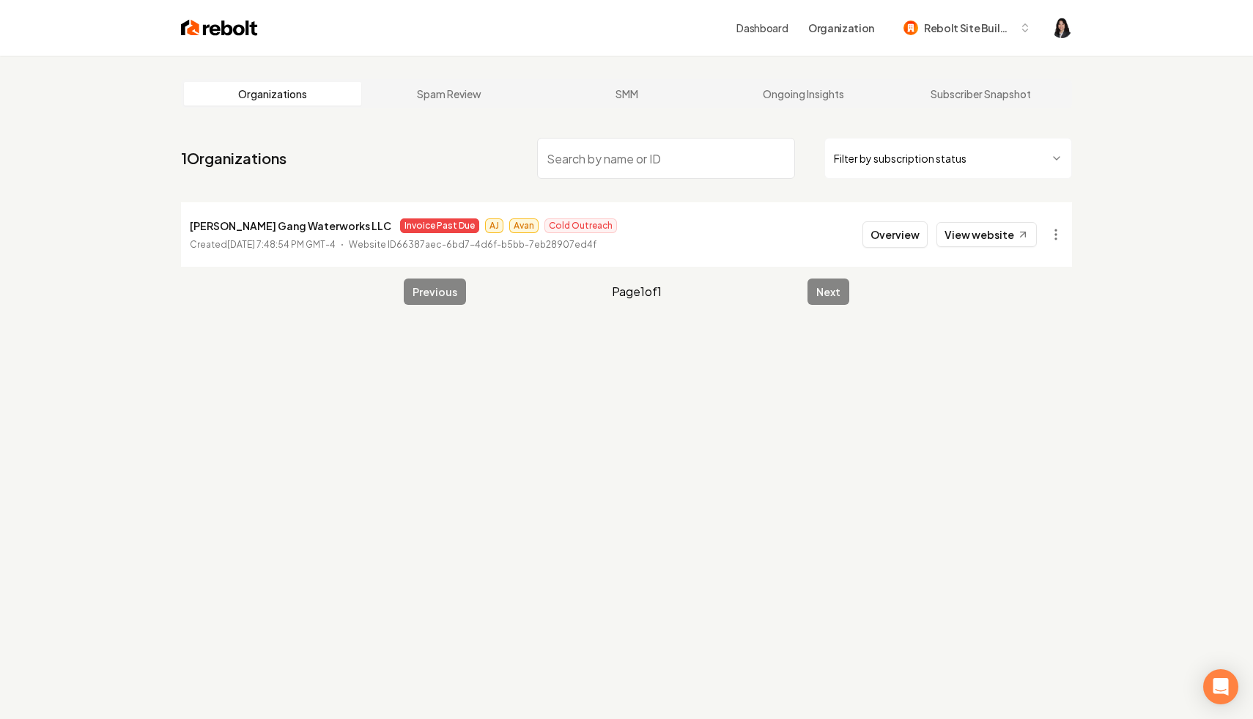
click at [944, 173] on html "Dashboard Organization Rebolt Site Builder Organizations Spam Review SMM Ongoin…" at bounding box center [626, 359] width 1253 height 719
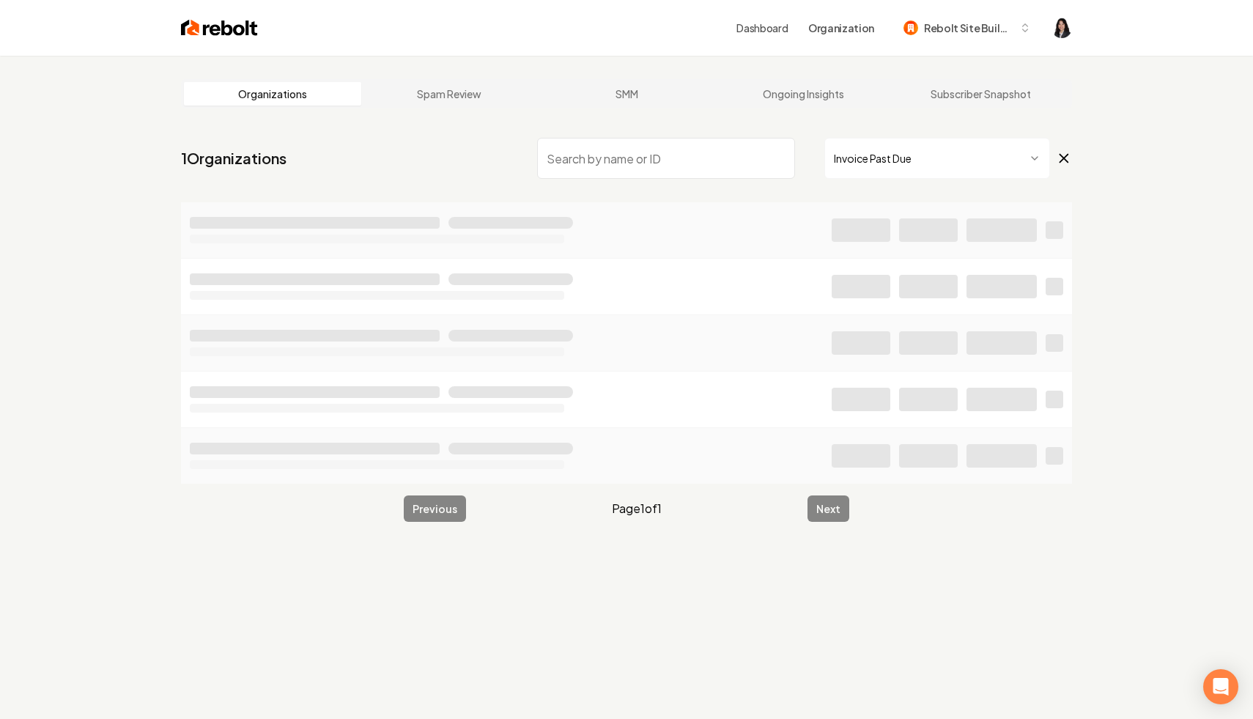
click at [105, 268] on div "Organizations Spam Review SMM Ongoing Insights Subscriber Snapshot 1 Organizati…" at bounding box center [626, 415] width 1253 height 719
